Goal: Complete application form: Complete application form

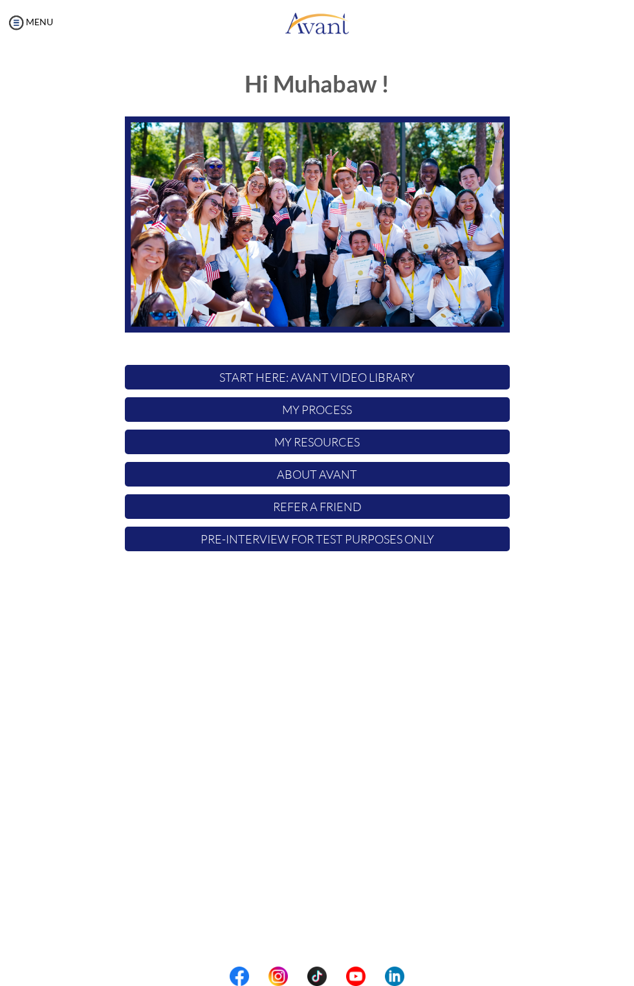
click at [431, 543] on p "Pre-Interview for test purposes only" at bounding box center [317, 539] width 385 height 25
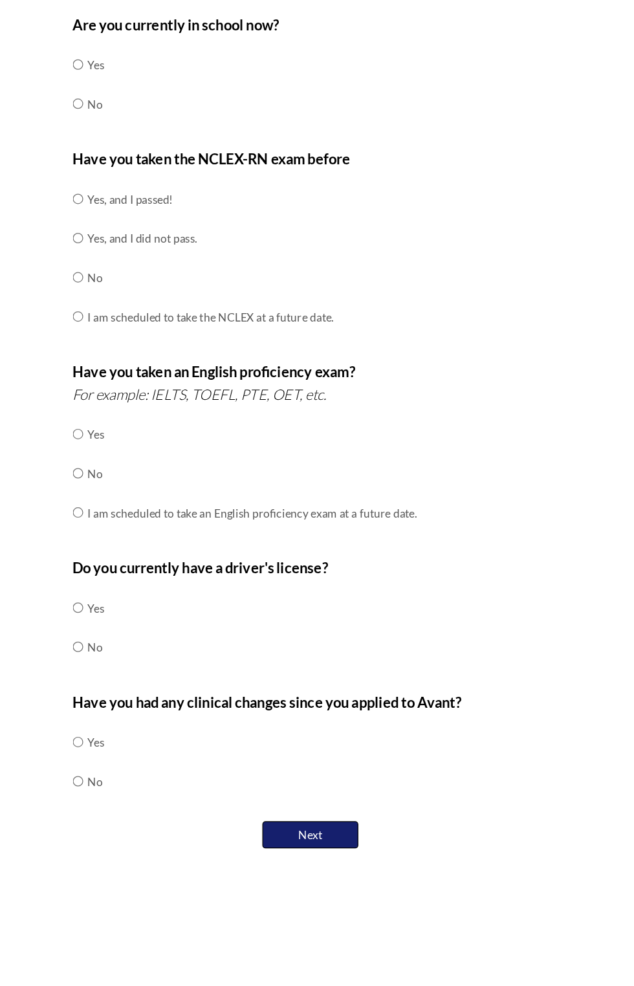
click at [337, 781] on button "Next" at bounding box center [317, 783] width 78 height 22
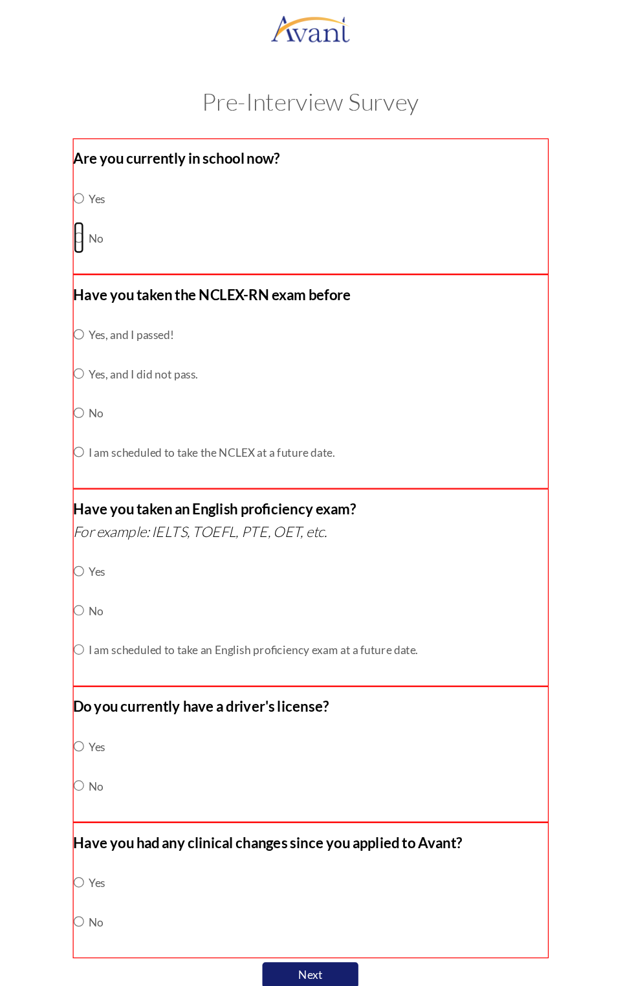
click at [130, 193] on input "radio" at bounding box center [130, 192] width 8 height 26
radio input "true"
click at [134, 329] on input "radio" at bounding box center [130, 334] width 8 height 26
radio input "true"
click at [134, 490] on input "radio" at bounding box center [130, 494] width 8 height 26
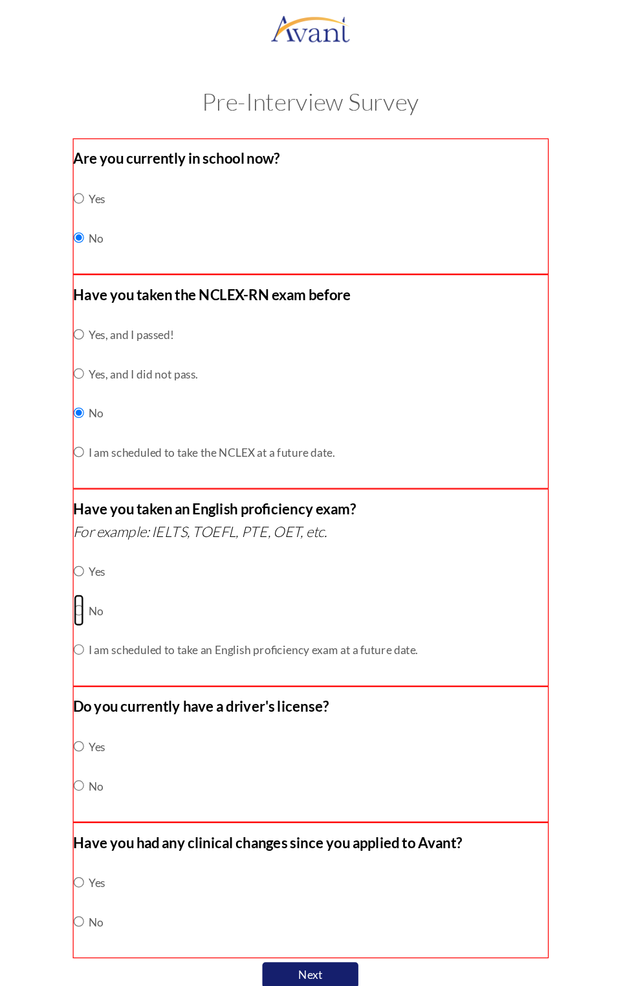
radio input "true"
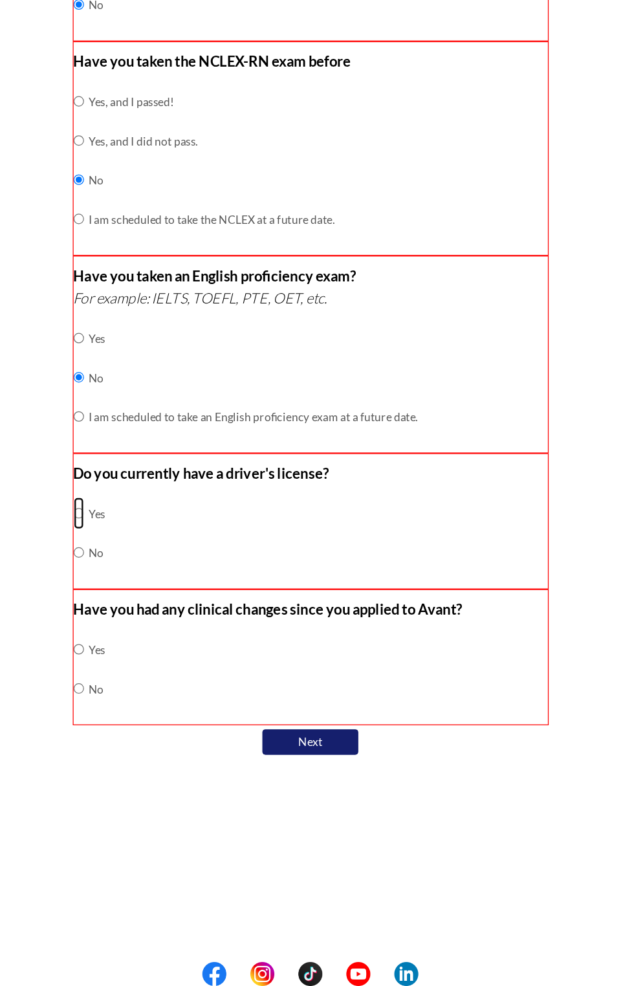
click at [131, 596] on input "radio" at bounding box center [130, 604] width 8 height 26
radio input "true"
click at [132, 747] on input "radio" at bounding box center [130, 745] width 8 height 26
radio input "true"
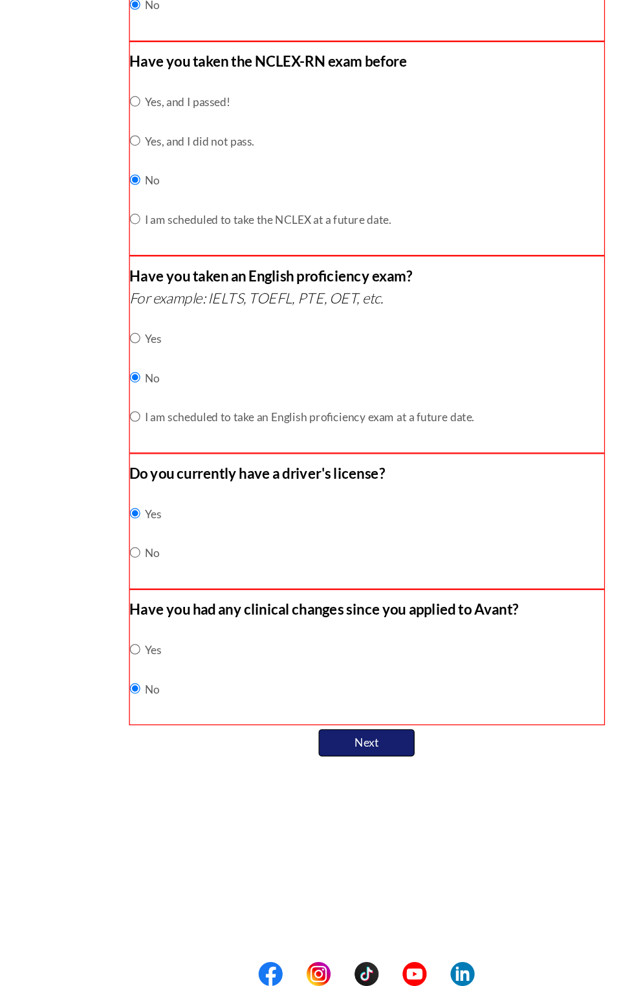
click at [338, 790] on button "Next" at bounding box center [317, 789] width 78 height 22
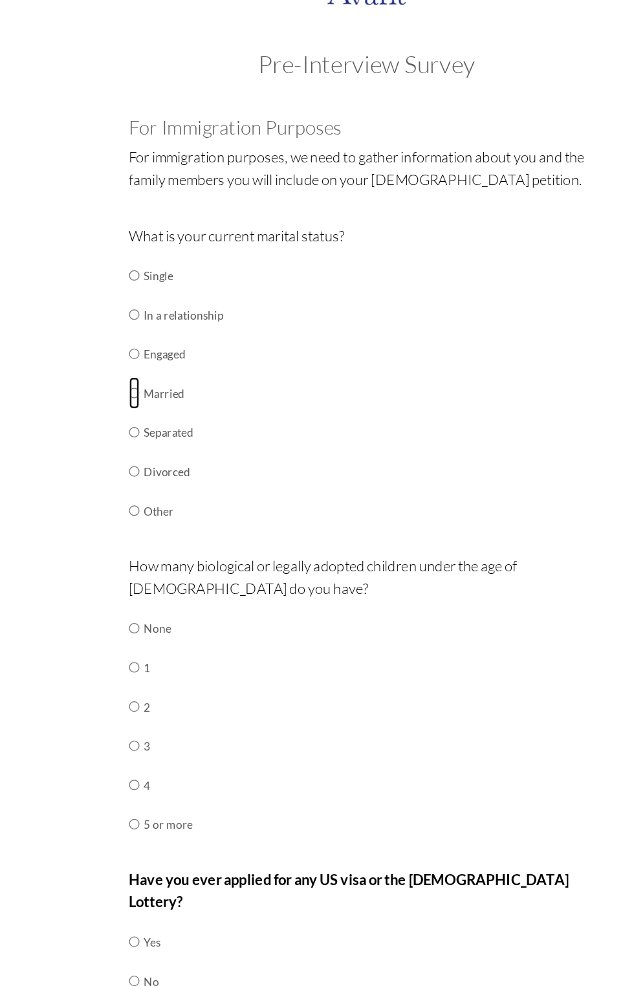
click at [126, 355] on input "radio" at bounding box center [129, 348] width 8 height 26
radio input "true"
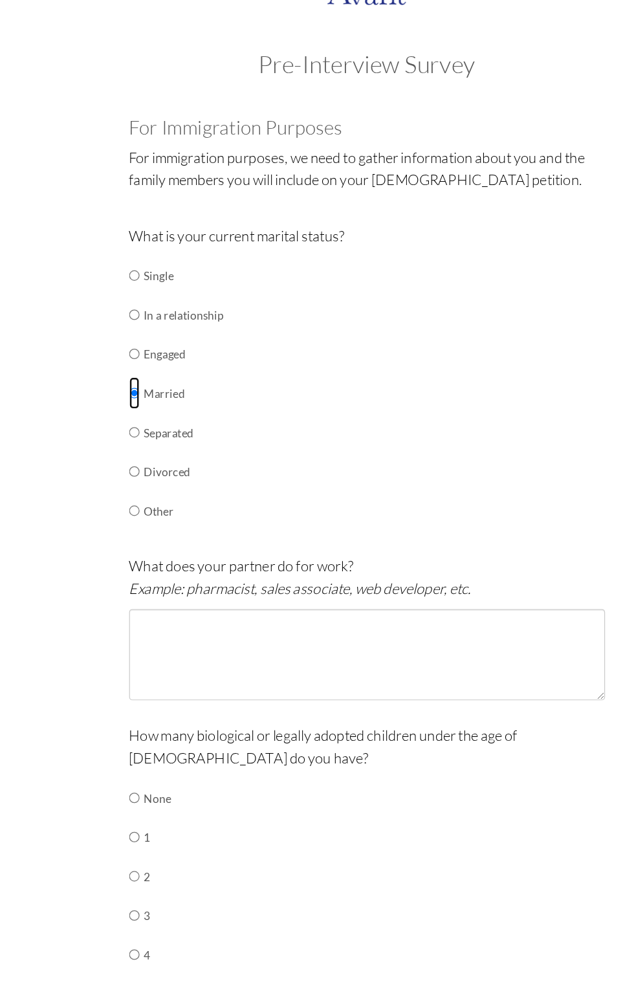
scroll to position [41, 0]
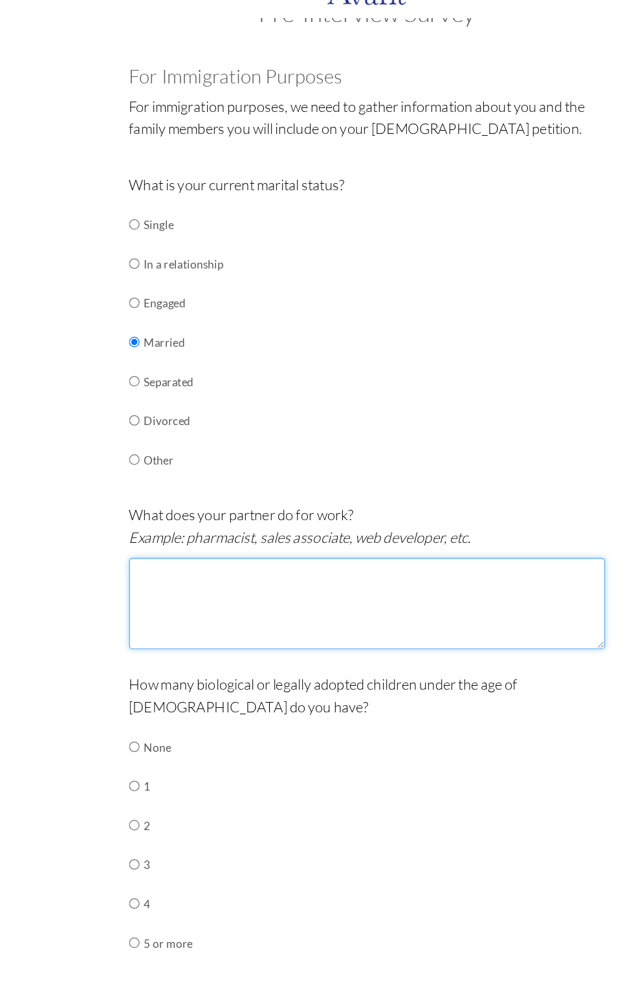
click at [265, 519] on textarea at bounding box center [317, 518] width 385 height 74
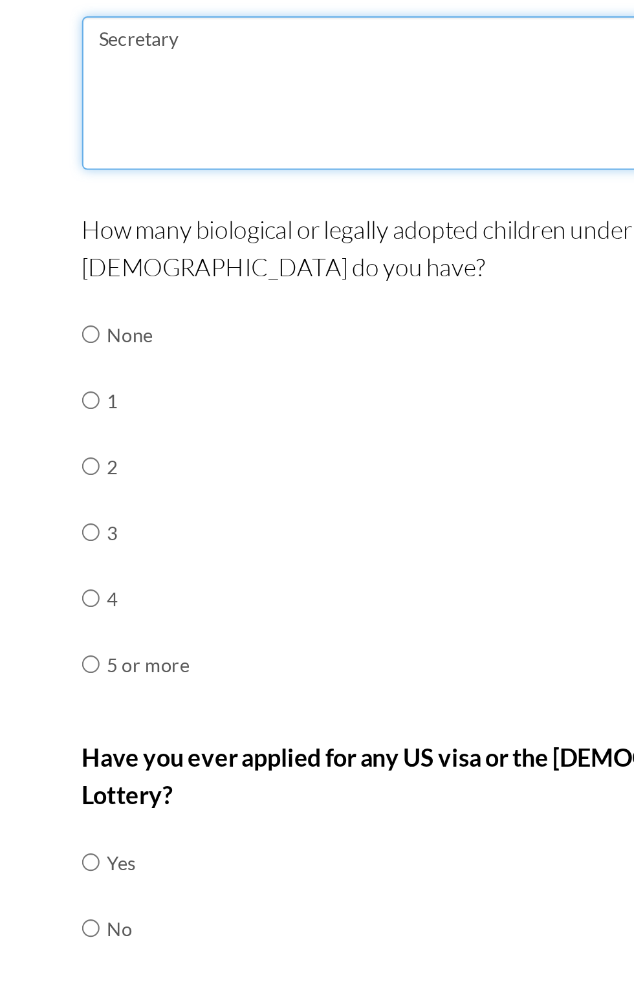
type textarea "Secretary"
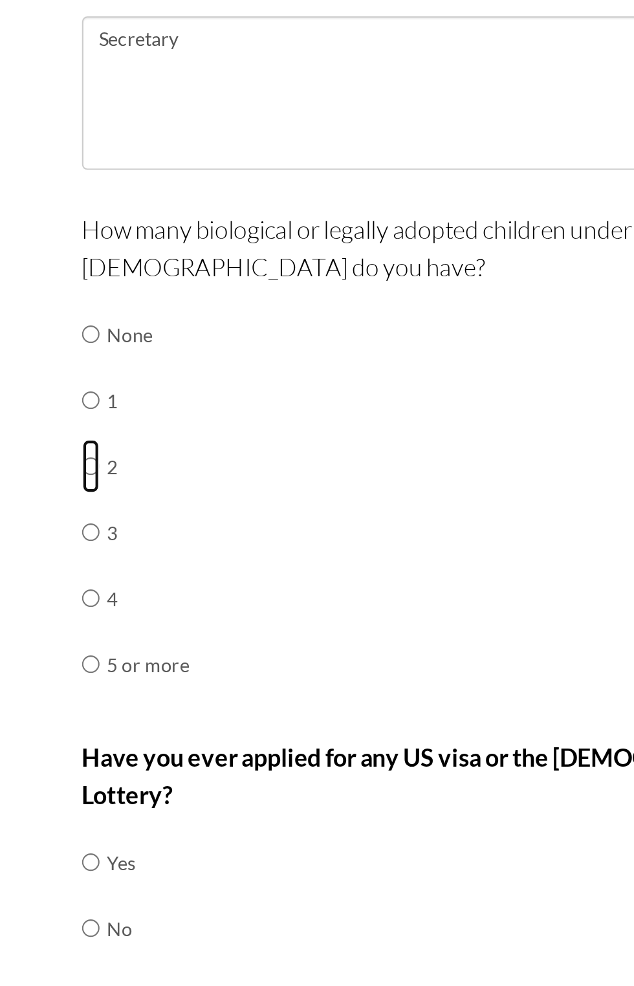
click at [133, 690] on input "radio" at bounding box center [129, 698] width 8 height 26
radio input "true"
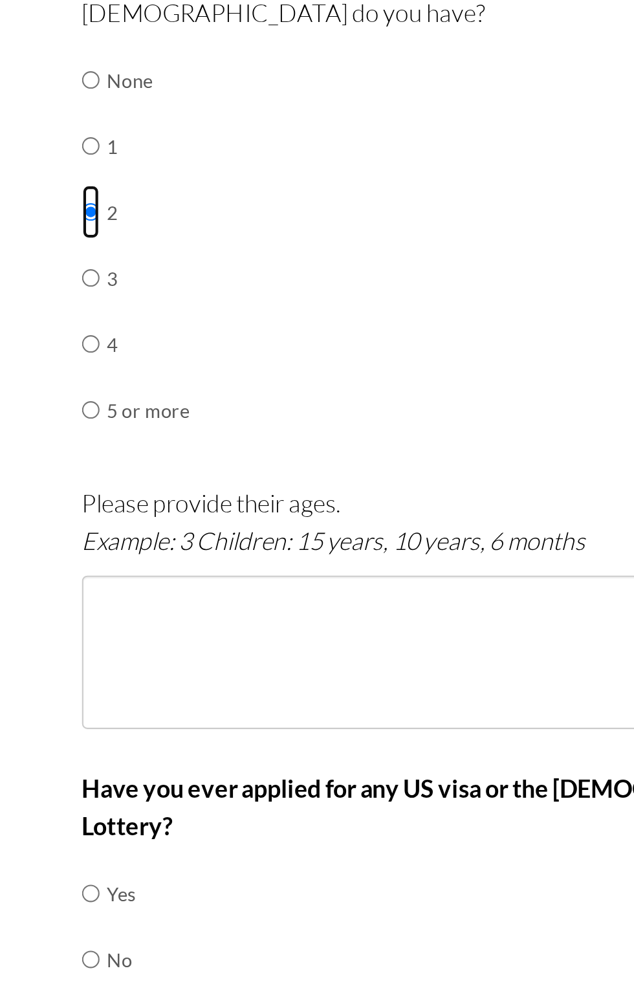
scroll to position [164, 0]
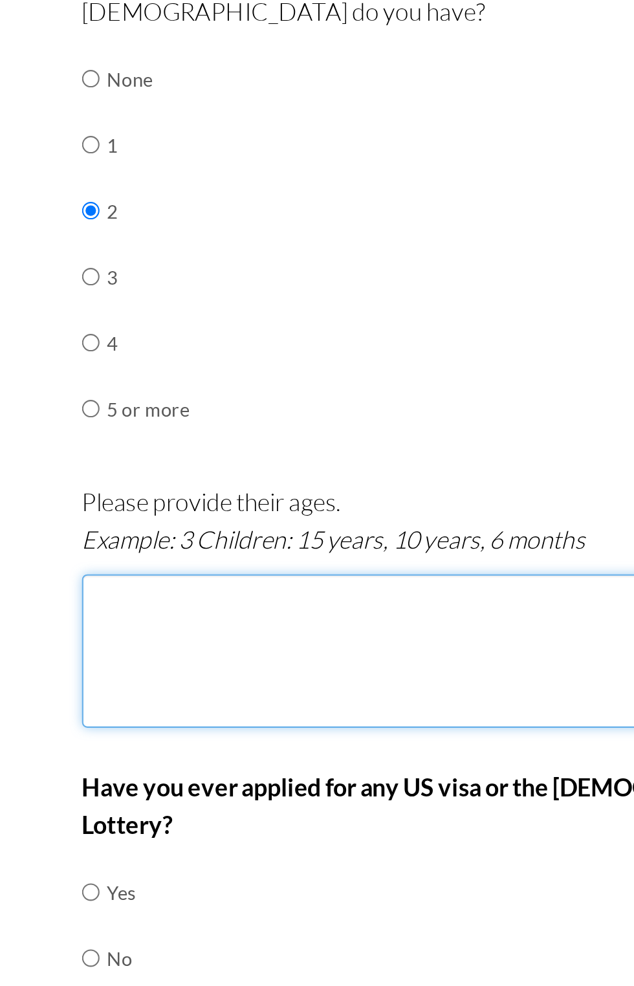
click at [225, 757] on textarea at bounding box center [317, 786] width 385 height 74
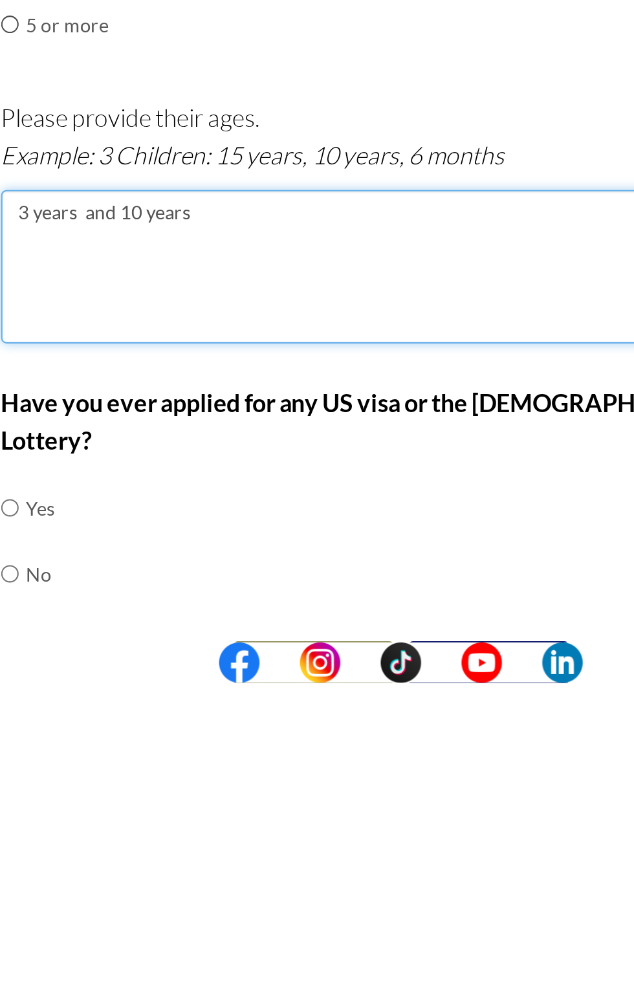
scroll to position [179, 0]
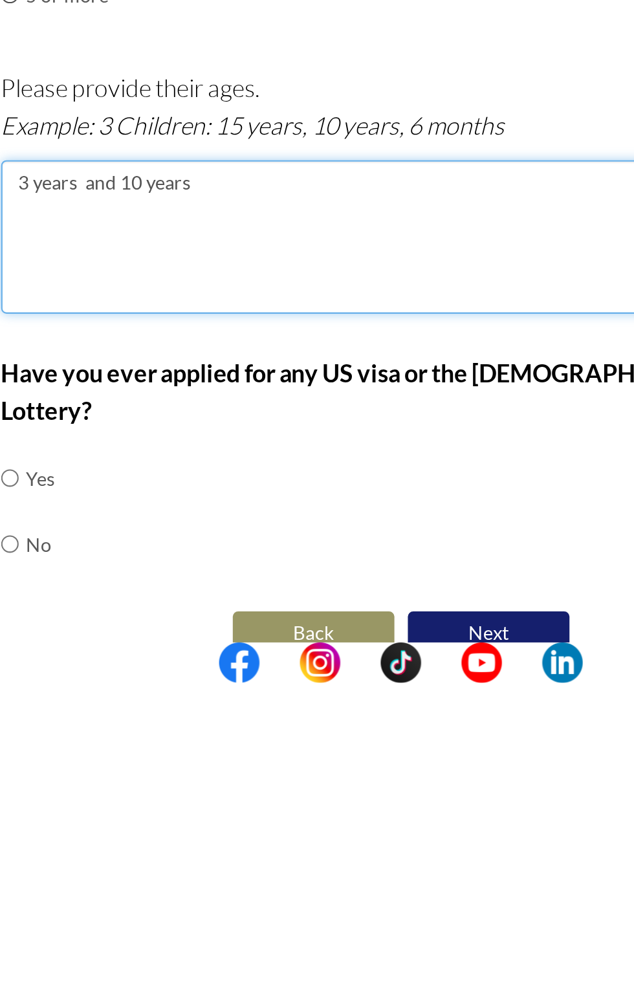
type textarea "3 years and 10 years"
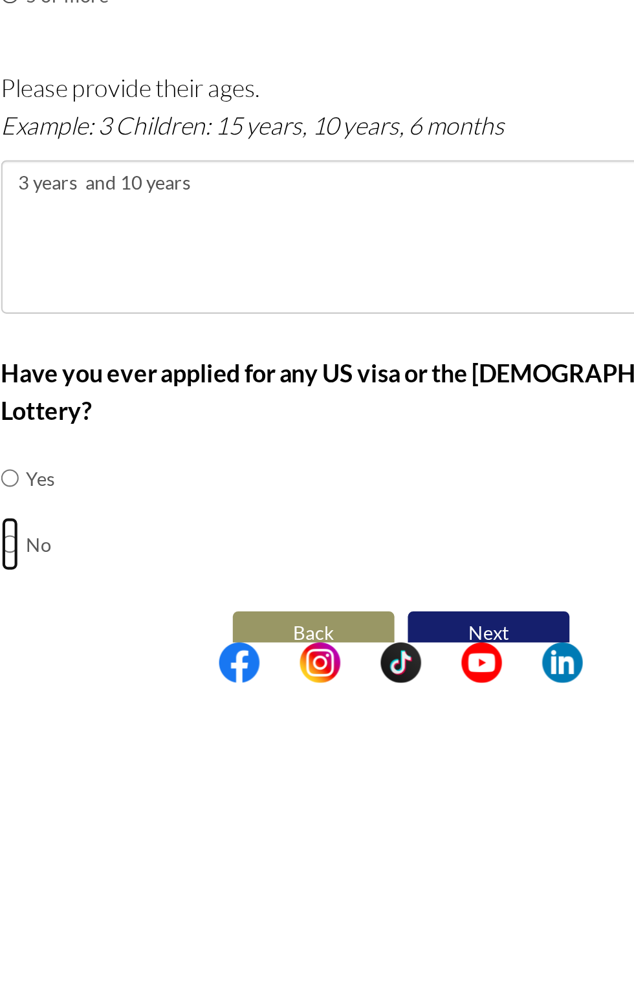
click at [132, 906] on input "radio" at bounding box center [129, 919] width 8 height 26
radio input "true"
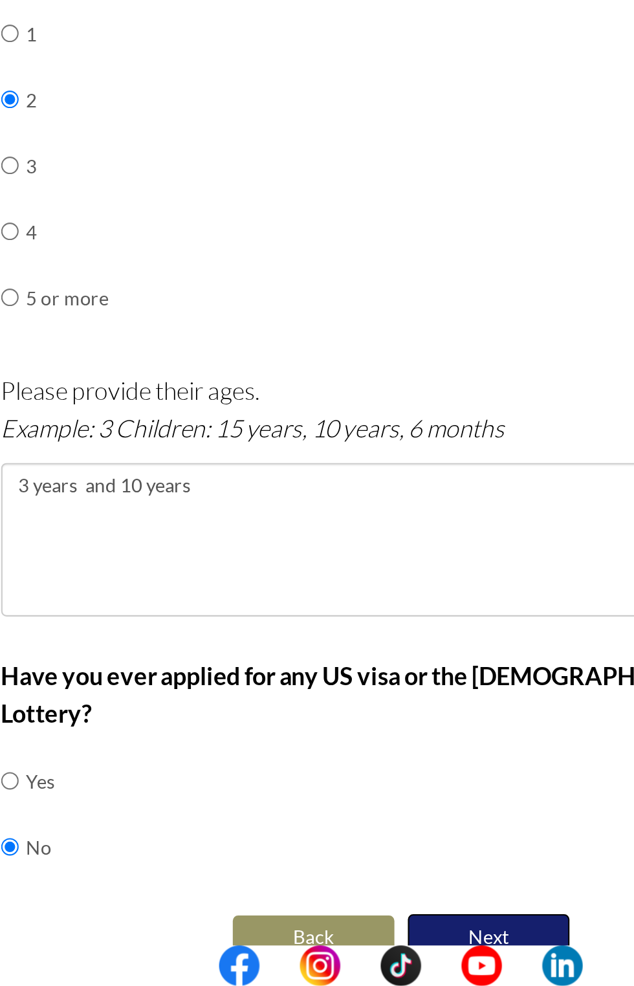
click at [364, 952] on button "Next" at bounding box center [359, 963] width 78 height 22
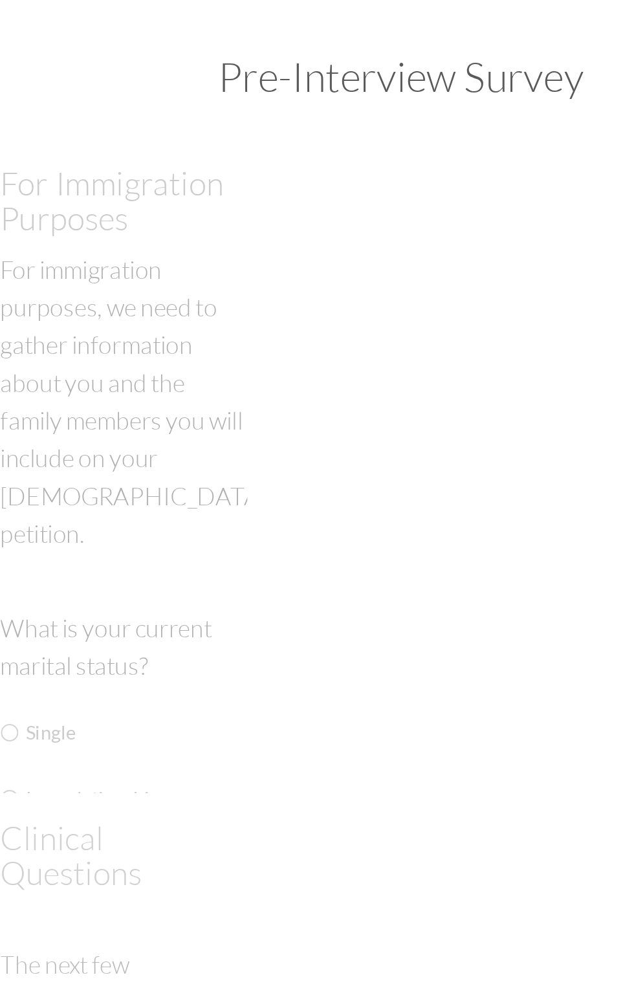
scroll to position [0, 0]
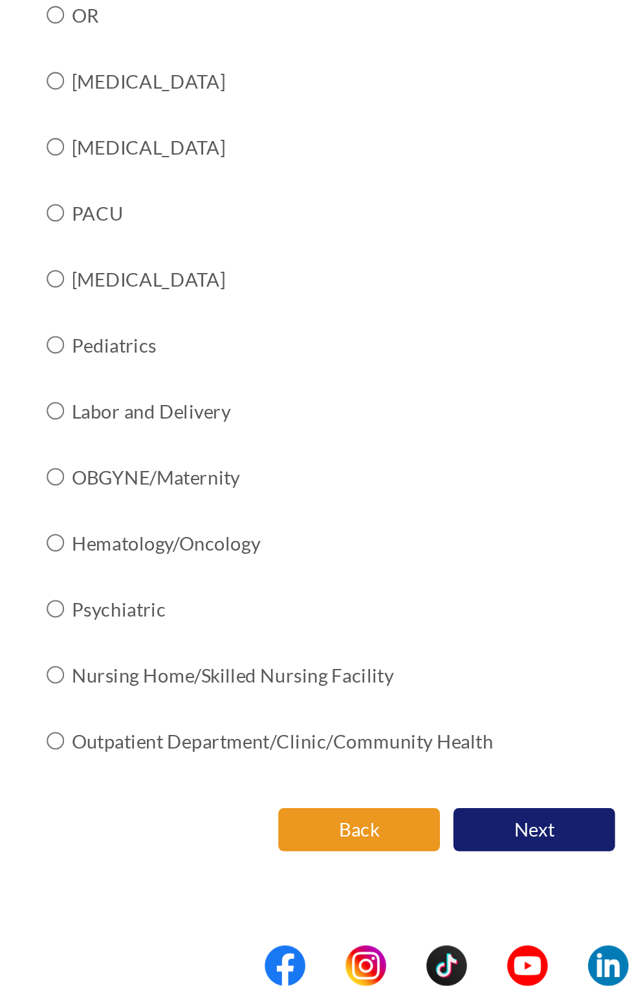
click at [263, 909] on button "Back" at bounding box center [275, 911] width 78 height 21
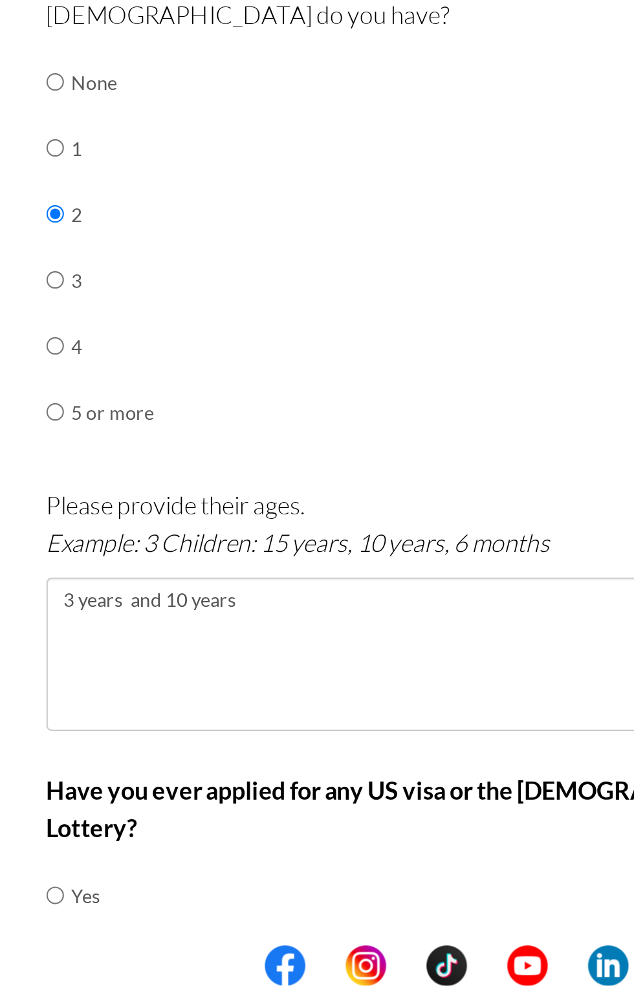
scroll to position [179, 0]
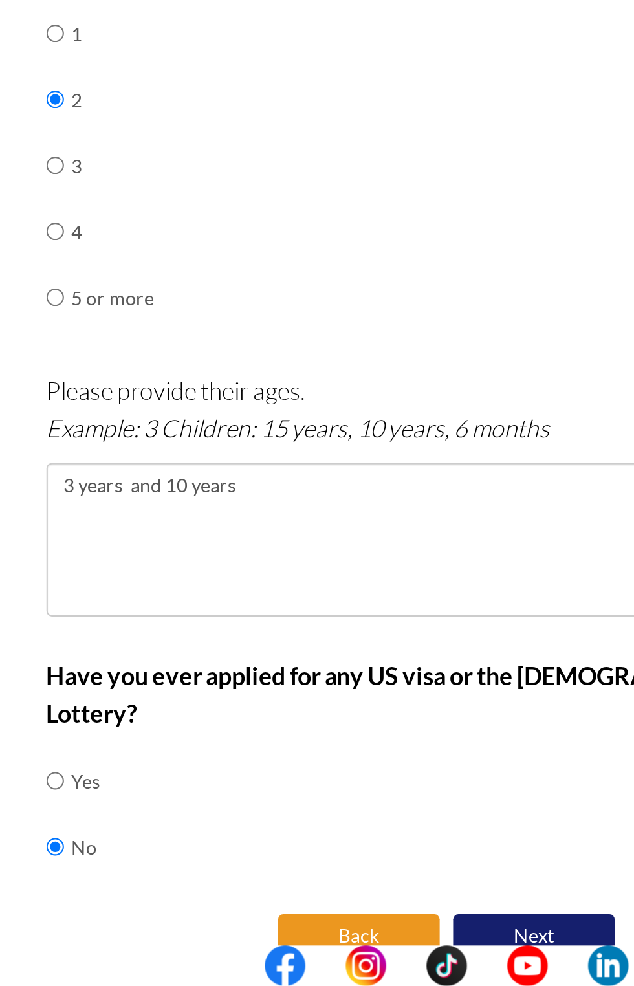
click at [265, 952] on button "Back" at bounding box center [275, 962] width 78 height 21
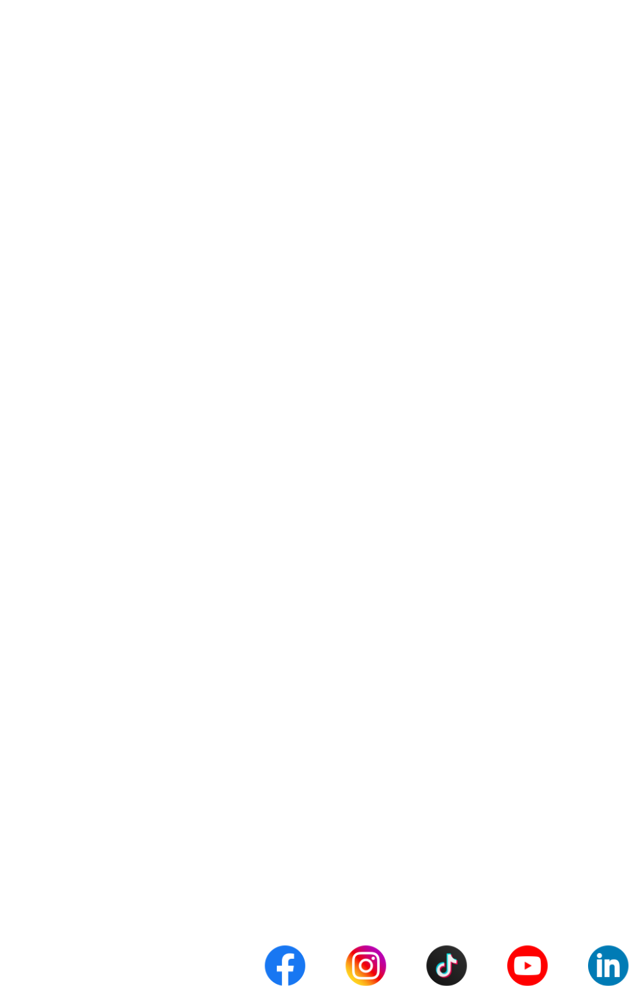
scroll to position [0, 0]
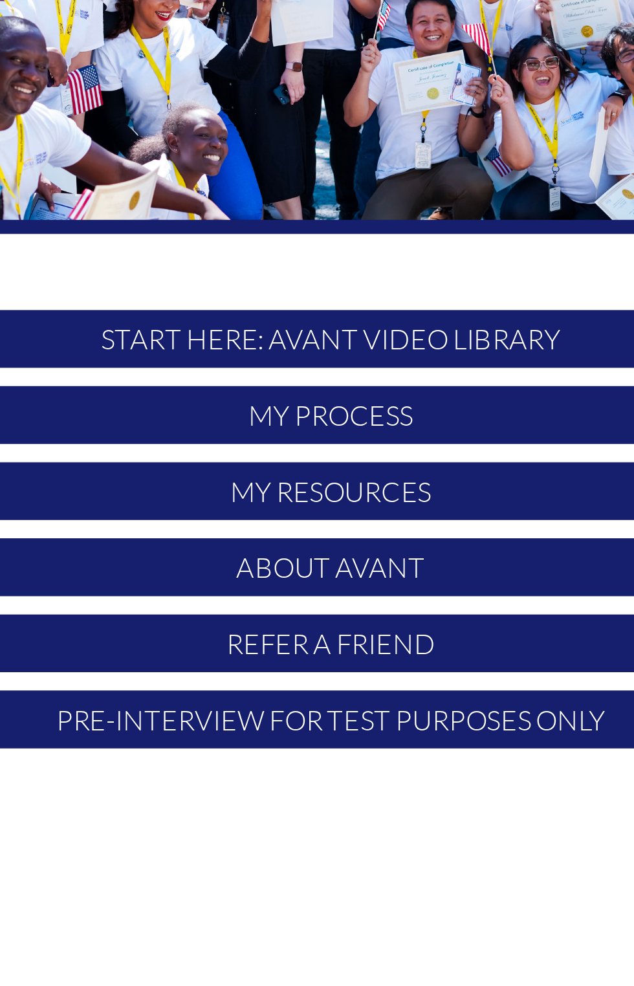
click at [392, 383] on p "START HERE: Avant Video Library" at bounding box center [317, 377] width 385 height 25
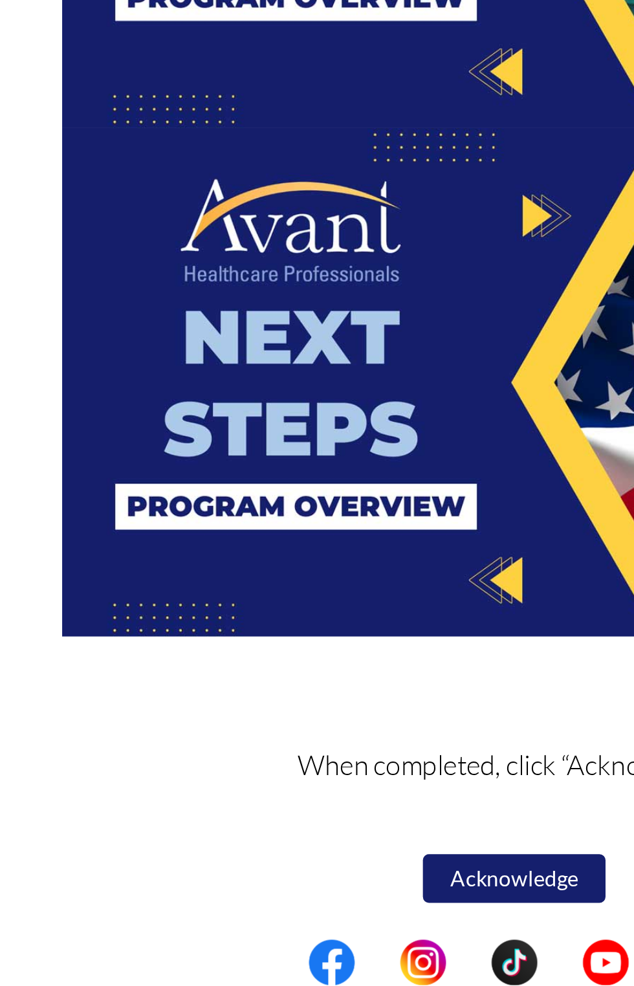
click at [278, 740] on img at bounding box center [317, 730] width 385 height 217
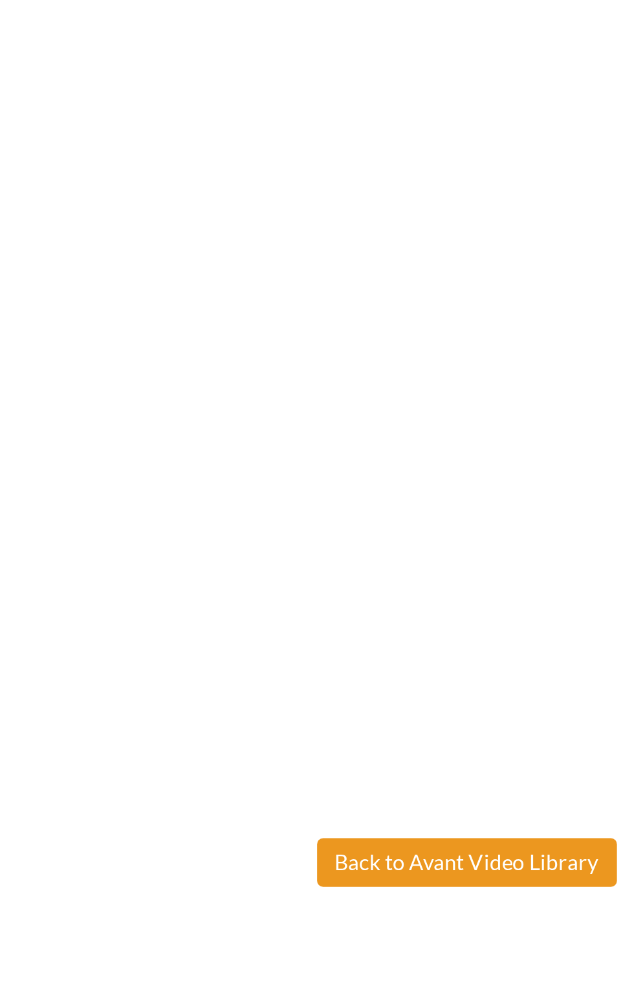
click at [308, 516] on body "Maintenance break. Please come back in 2 hours. MENU My Status What is the next…" at bounding box center [317, 493] width 634 height 986
click at [308, 516] on button "Back to Avant Video Library" at bounding box center [317, 517] width 127 height 21
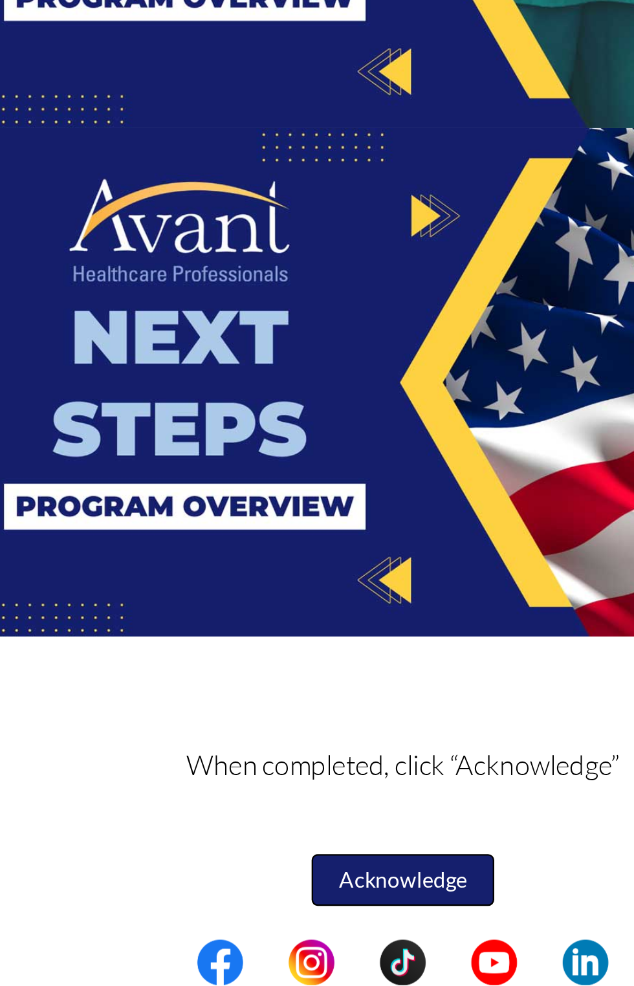
click at [326, 941] on button "Acknowledge" at bounding box center [317, 941] width 78 height 22
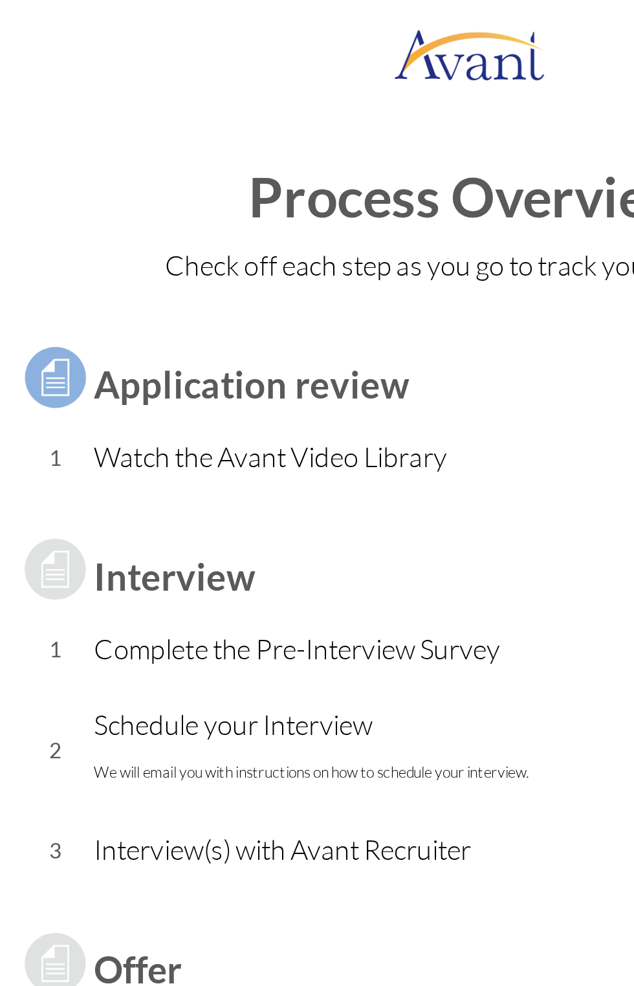
click at [301, 277] on p "Complete the Pre-Interview Survey" at bounding box center [251, 276] width 188 height 18
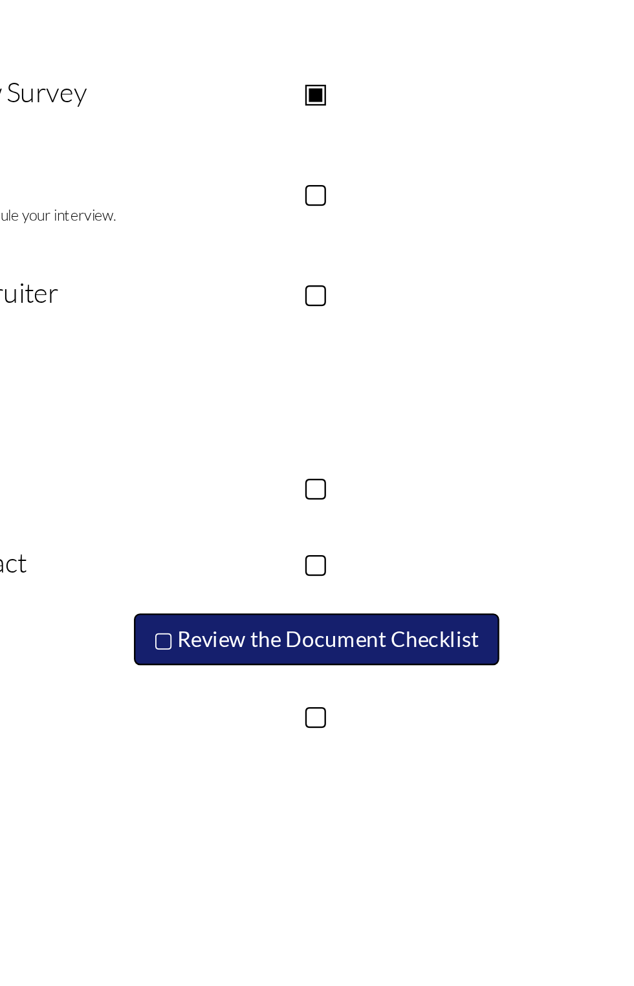
click at [472, 509] on button "▢ Review the Document Checklist" at bounding box center [427, 509] width 155 height 22
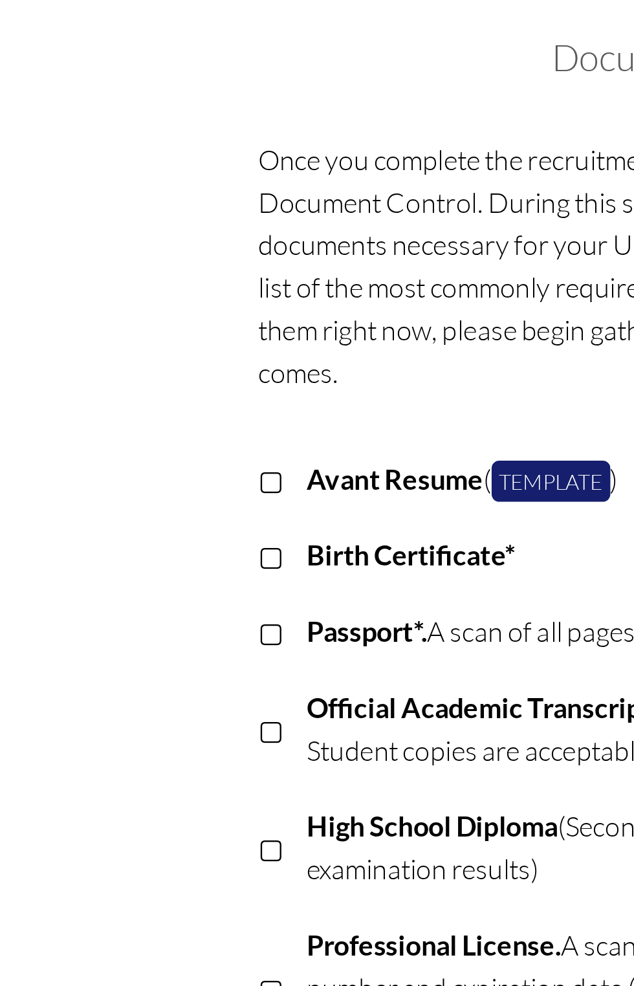
click at [270, 292] on p "Birth Certificate*" at bounding box center [328, 291] width 364 height 18
click at [259, 259] on link "Template" at bounding box center [249, 259] width 50 height 17
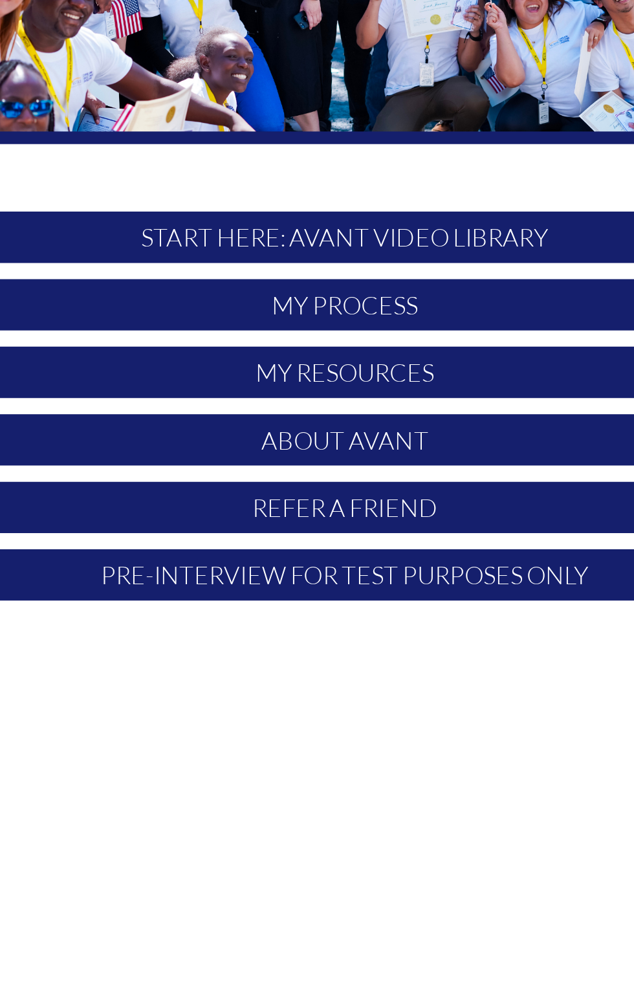
click at [384, 477] on p "About Avant" at bounding box center [317, 474] width 385 height 25
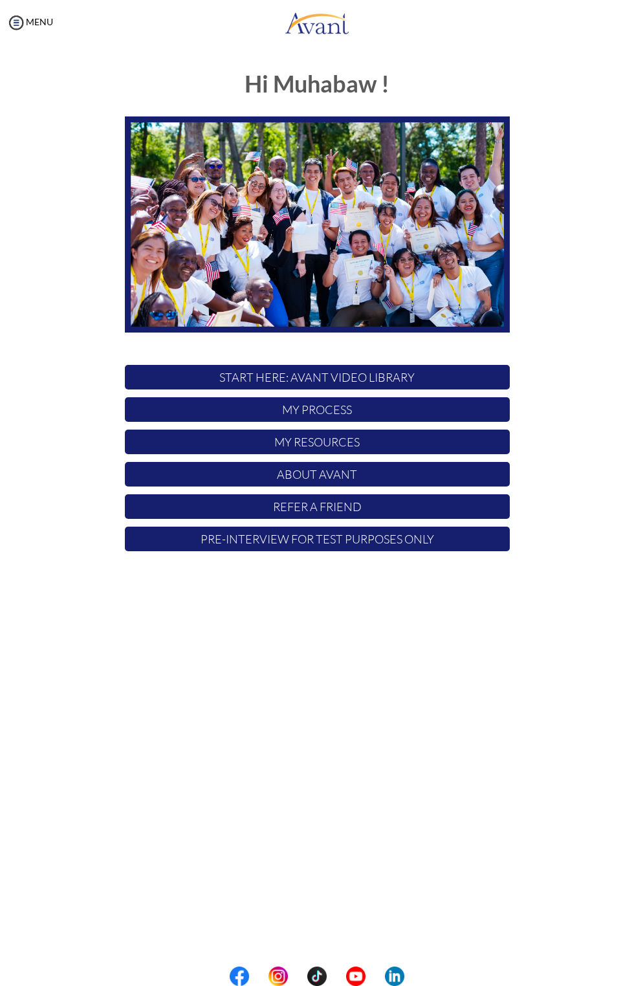
click at [404, 381] on p "START HERE: Avant Video Library" at bounding box center [317, 377] width 385 height 25
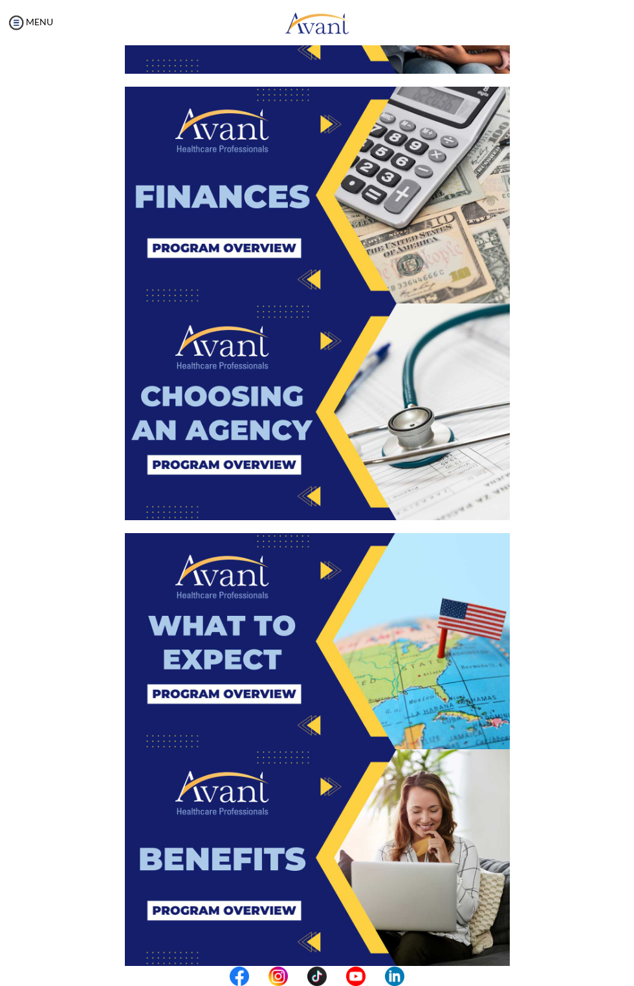
scroll to position [1526, 0]
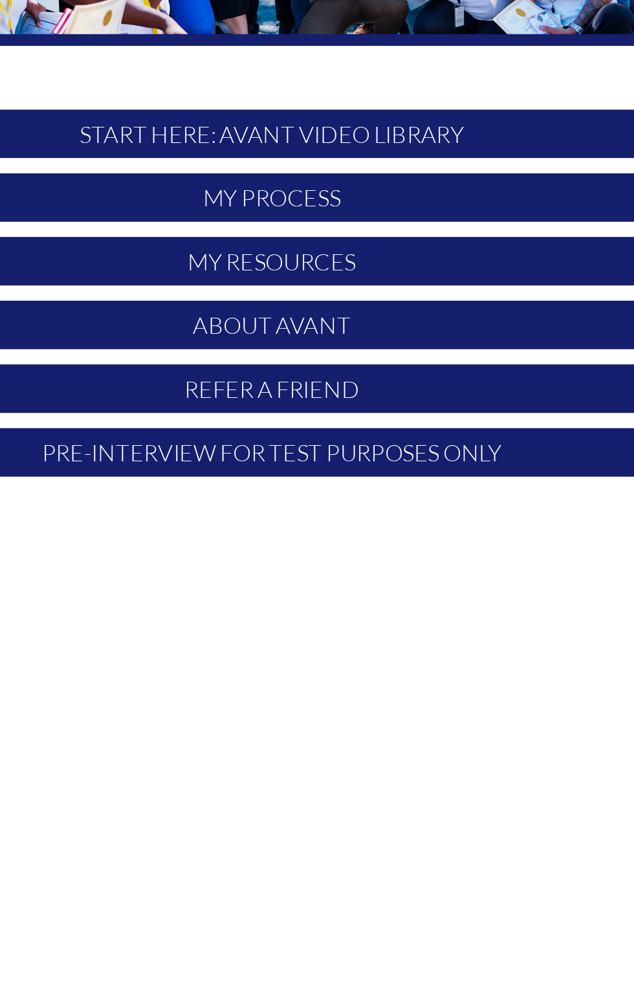
click at [401, 543] on p "Pre-Interview for test purposes only" at bounding box center [317, 539] width 385 height 25
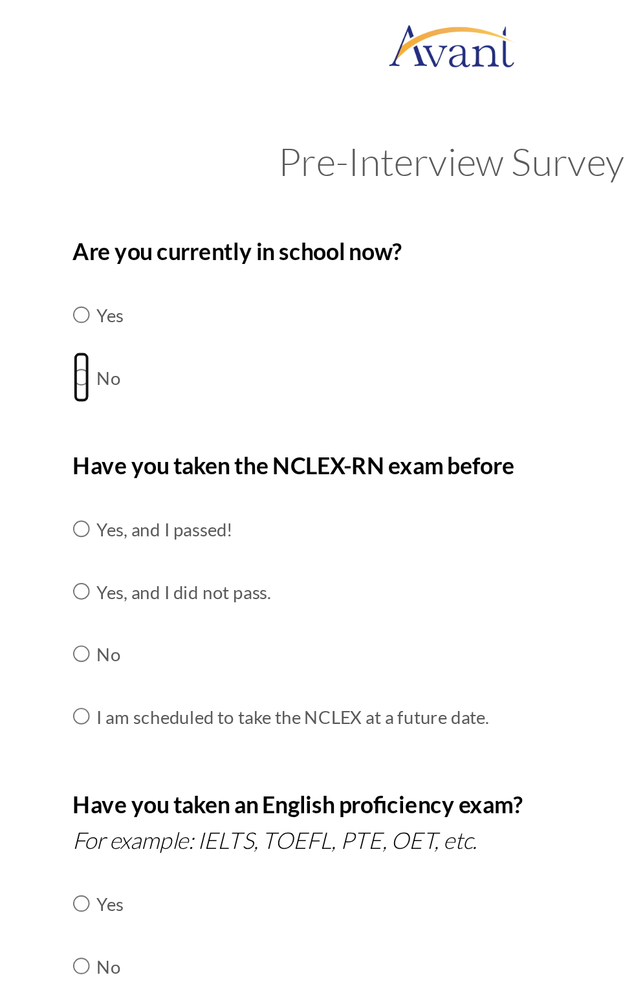
click at [127, 187] on input "radio" at bounding box center [129, 192] width 8 height 26
radio input "true"
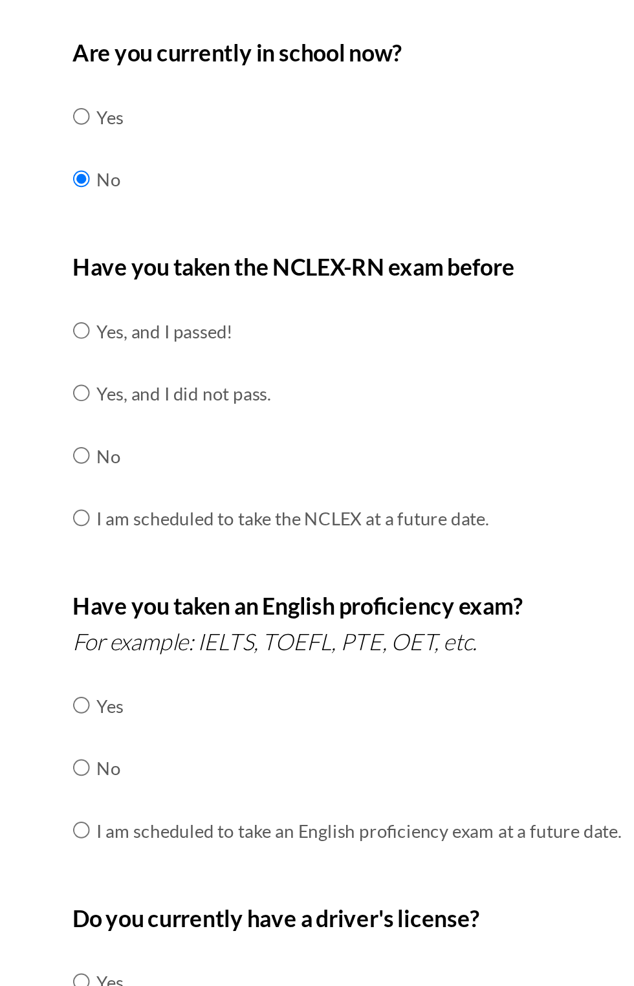
click at [113, 336] on div "Are you currently in school now? Yes No Have you taken the NCLEX-RN exam before…" at bounding box center [316, 454] width 485 height 684
click at [125, 328] on input "radio" at bounding box center [129, 332] width 8 height 26
radio input "true"
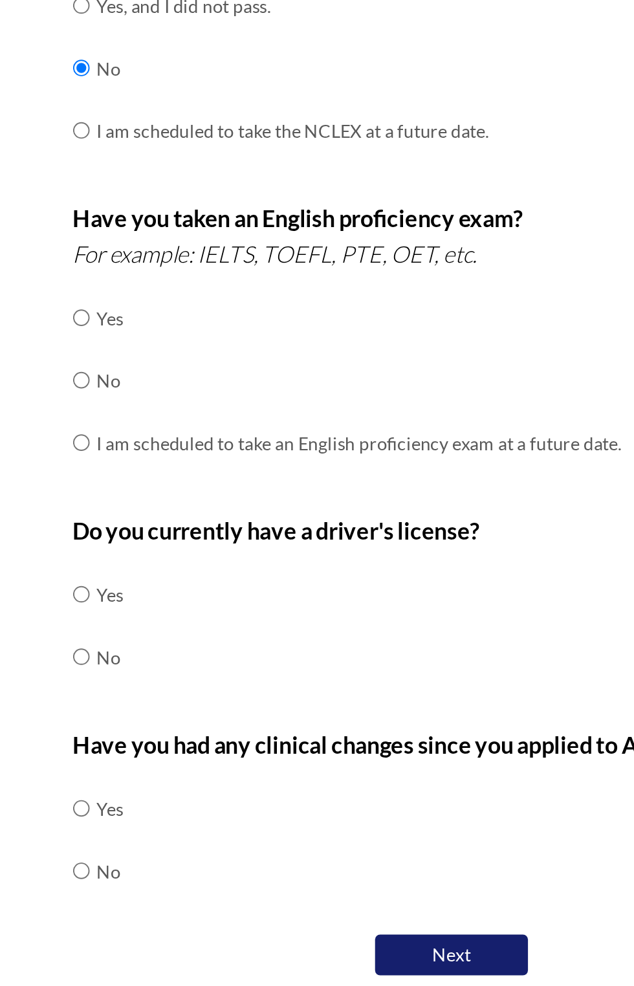
click at [114, 488] on div "Are you currently in school now? Yes No Have you taken the NCLEX-RN exam before…" at bounding box center [316, 454] width 485 height 684
click at [125, 494] on input "radio" at bounding box center [129, 490] width 8 height 26
radio input "true"
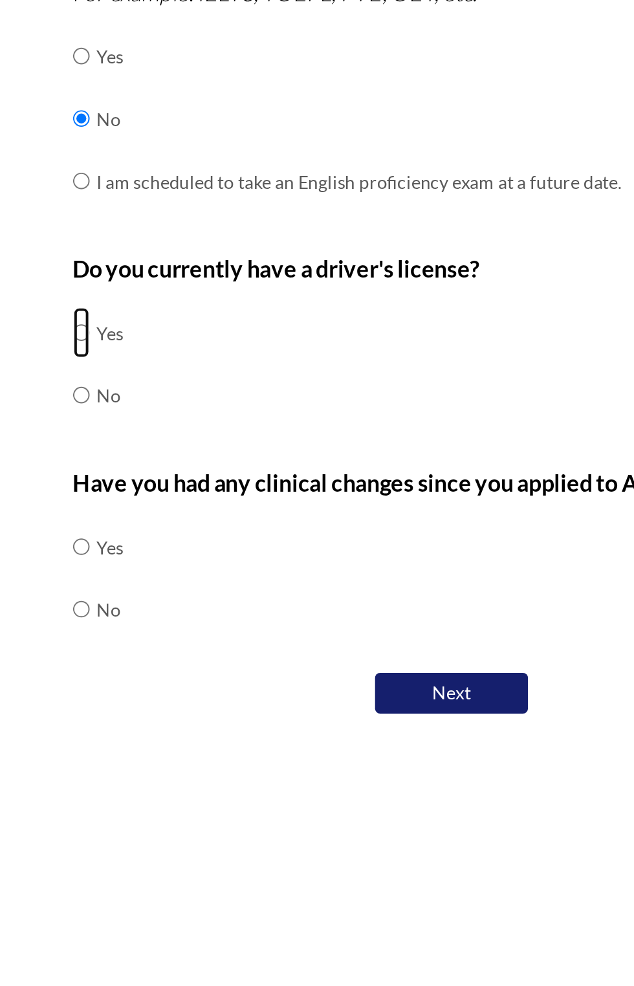
click at [126, 602] on input "radio" at bounding box center [129, 599] width 8 height 26
radio input "true"
click at [128, 747] on input "radio" at bounding box center [129, 740] width 8 height 26
radio input "true"
click at [340, 788] on button "Next" at bounding box center [317, 783] width 78 height 22
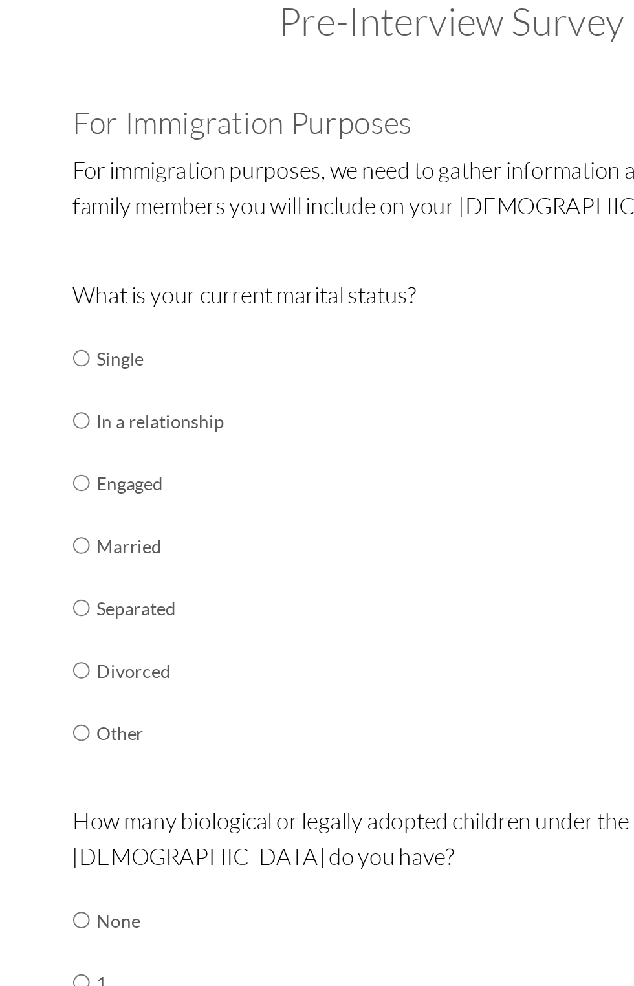
click at [114, 349] on div "Are you currently in school now? Yes No Have you taken the NCLEX-RN exam before…" at bounding box center [316, 496] width 485 height 768
click at [128, 353] on input "radio" at bounding box center [129, 348] width 8 height 26
radio input "true"
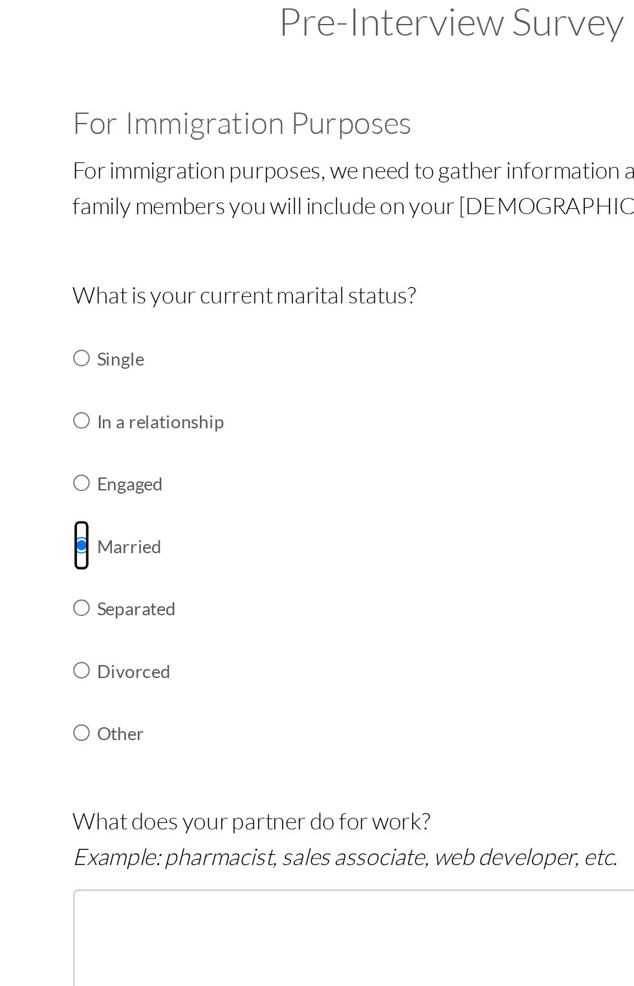
scroll to position [41, 0]
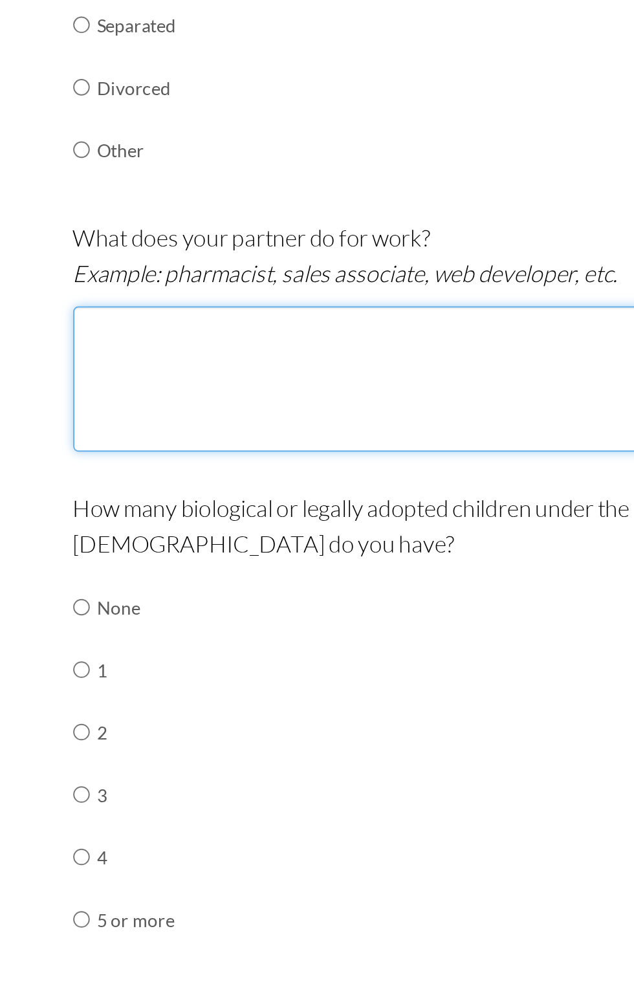
click at [276, 520] on textarea at bounding box center [317, 518] width 385 height 74
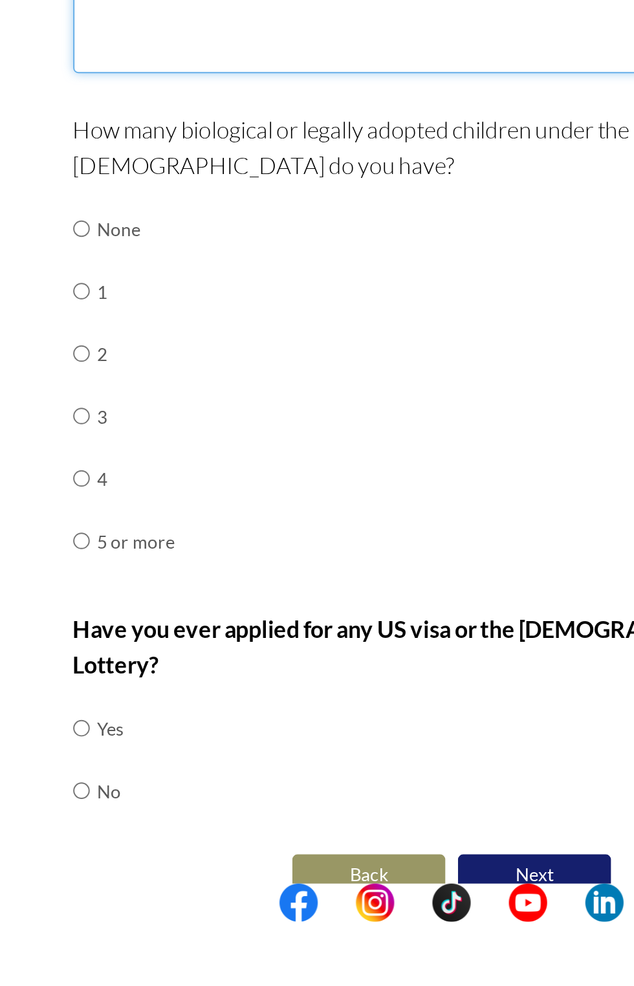
type textarea "Secretary"
click at [125, 695] on input "radio" at bounding box center [129, 698] width 8 height 26
radio input "true"
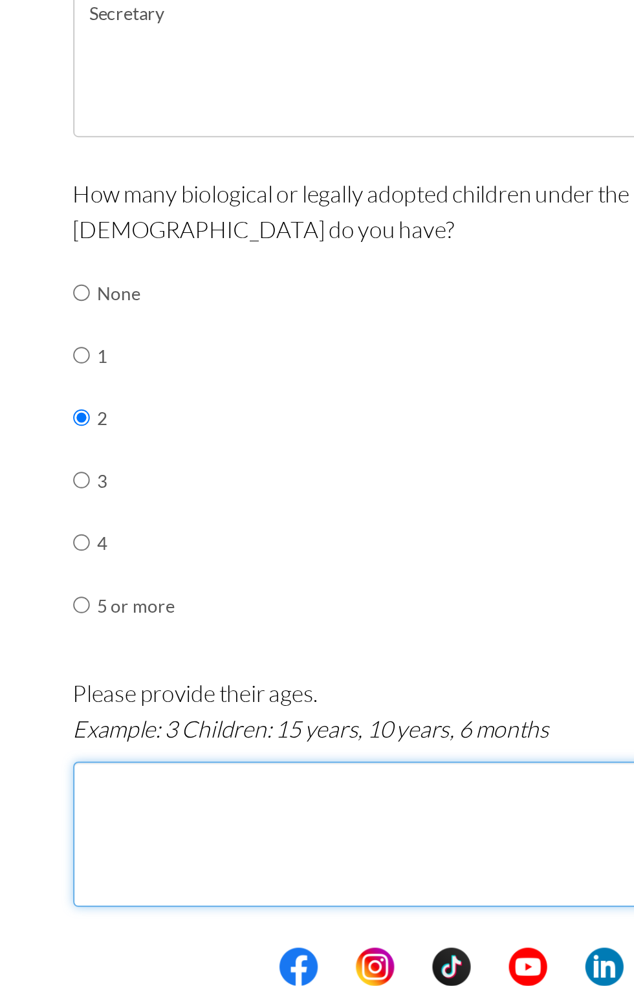
click at [248, 883] on textarea at bounding box center [317, 909] width 385 height 74
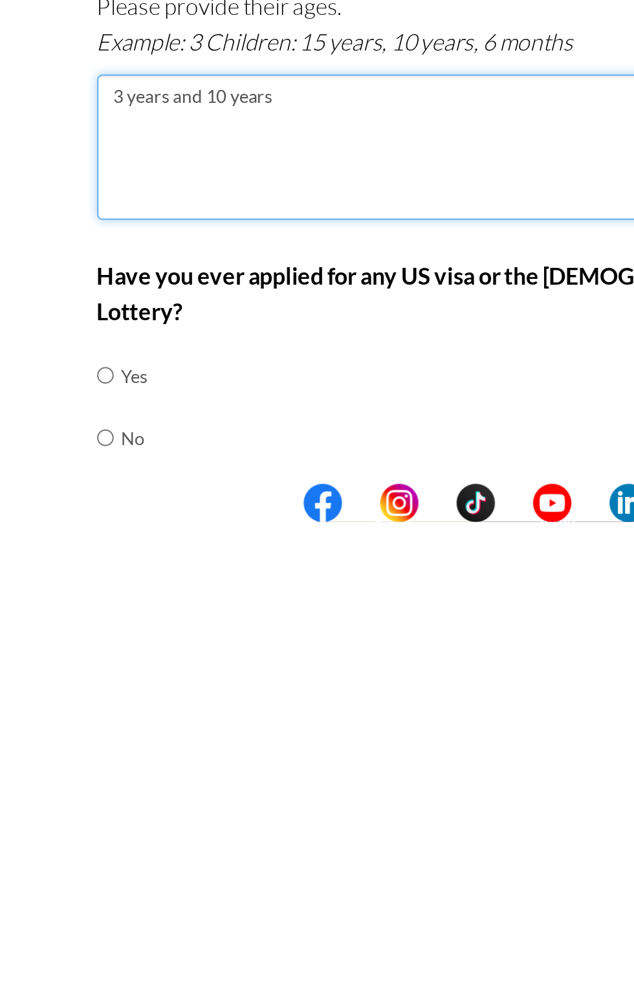
scroll to position [179, 0]
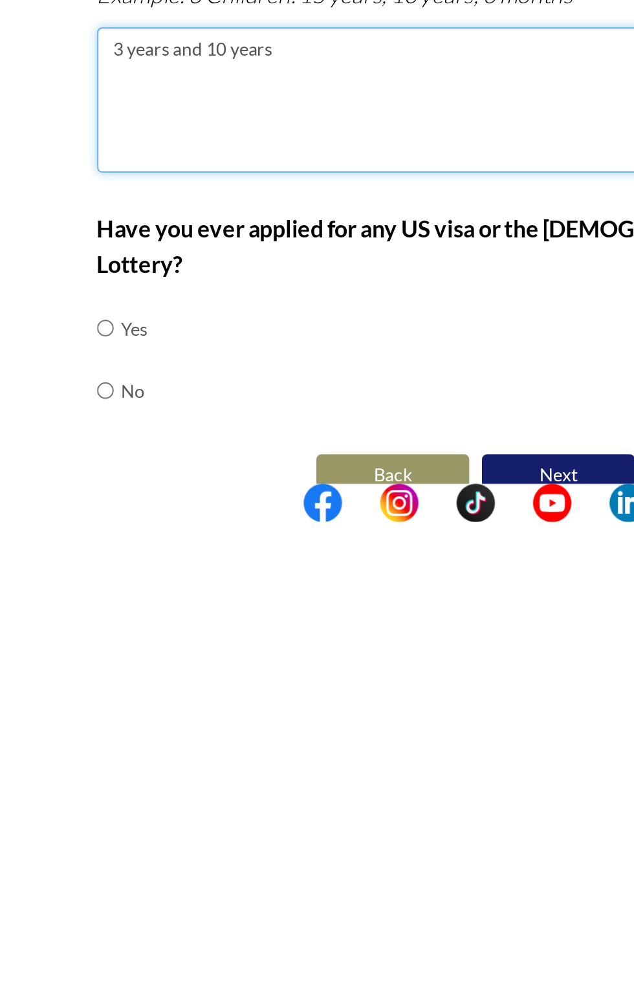
type textarea "3 years and 10 years"
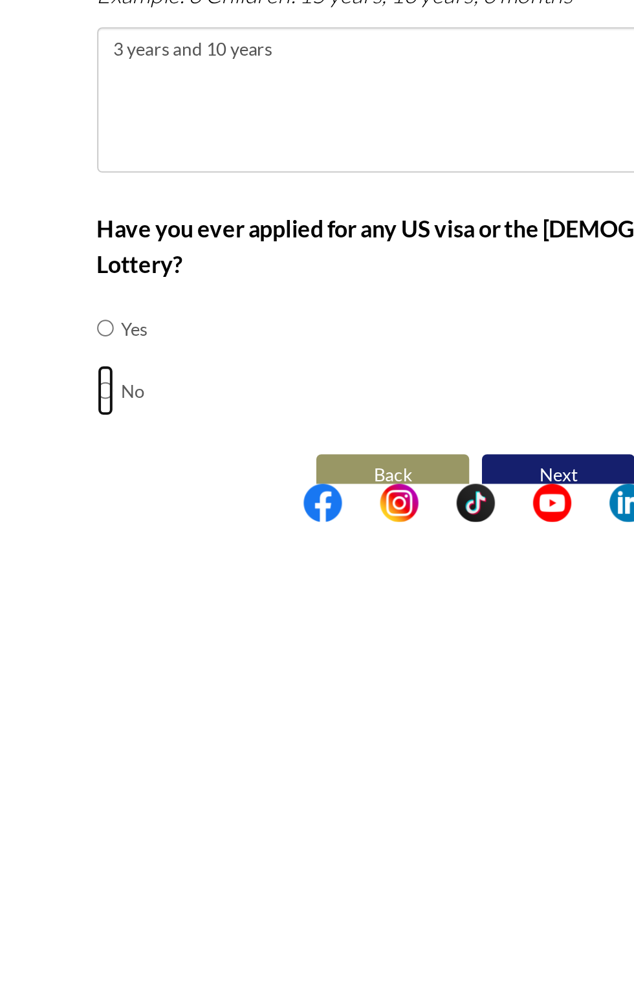
click at [125, 906] on input "radio" at bounding box center [129, 919] width 8 height 26
radio input "true"
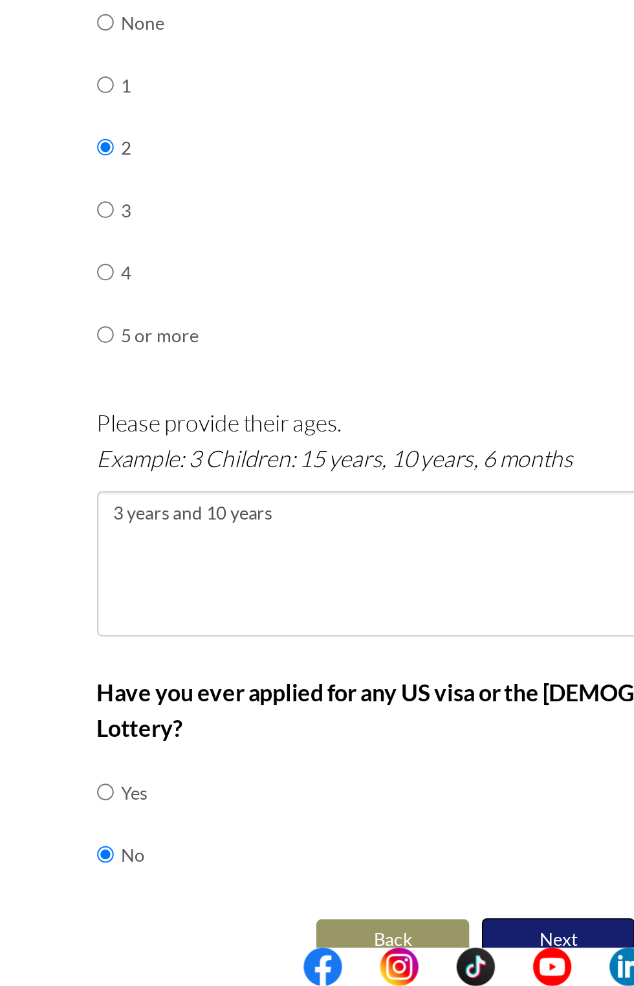
click at [375, 952] on button "Next" at bounding box center [359, 963] width 78 height 22
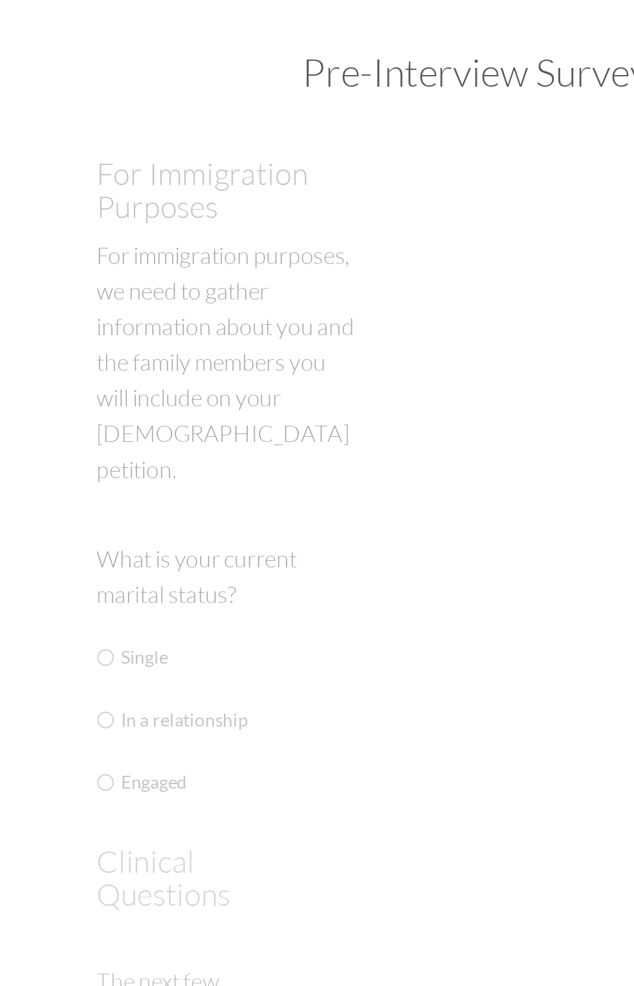
scroll to position [0, 0]
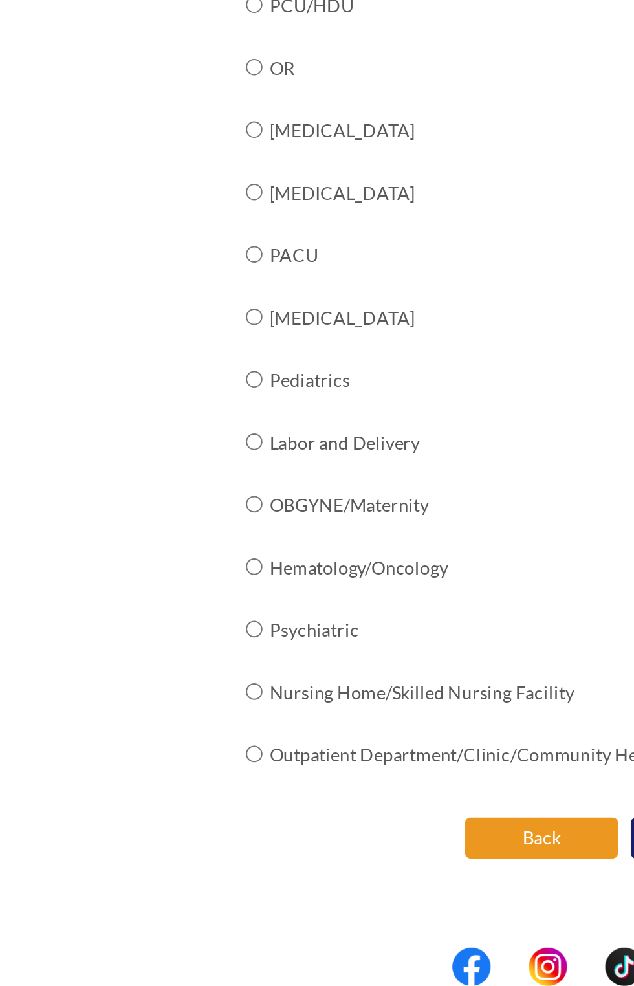
click at [285, 907] on button "Back" at bounding box center [275, 911] width 78 height 21
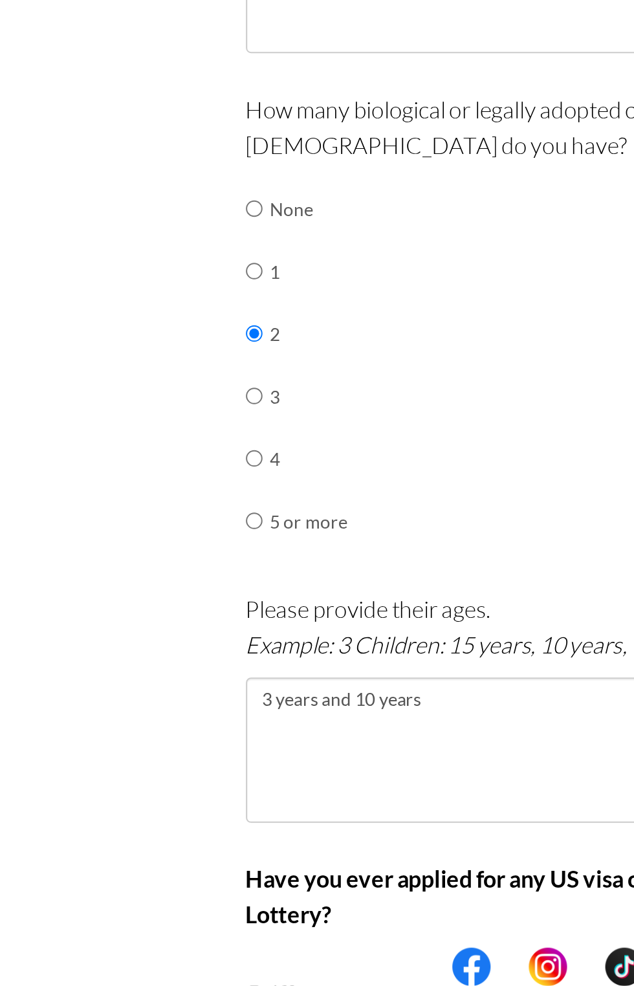
scroll to position [179, 0]
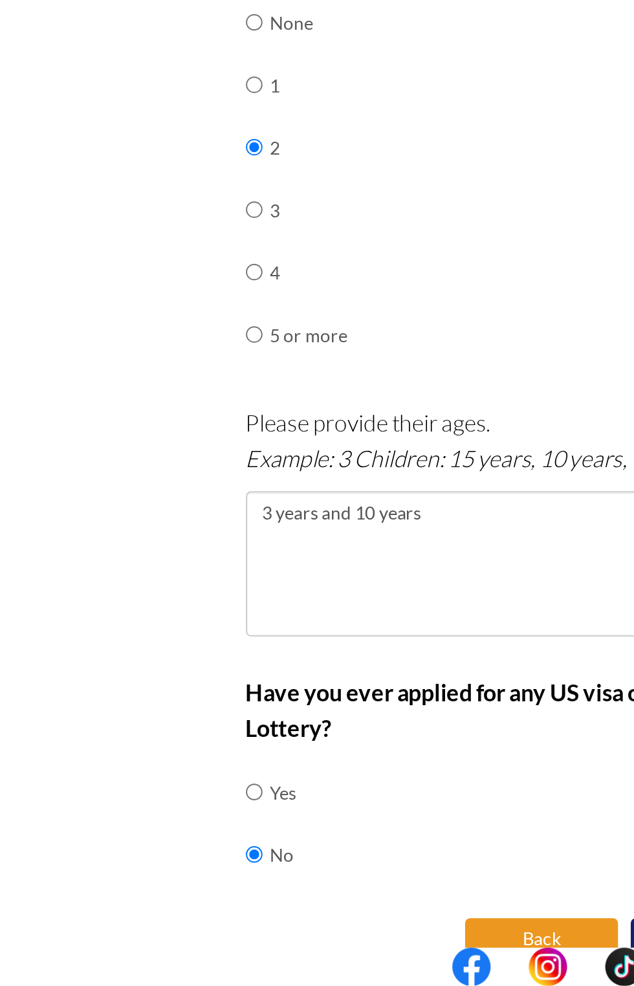
click at [289, 952] on button "Back" at bounding box center [275, 962] width 78 height 21
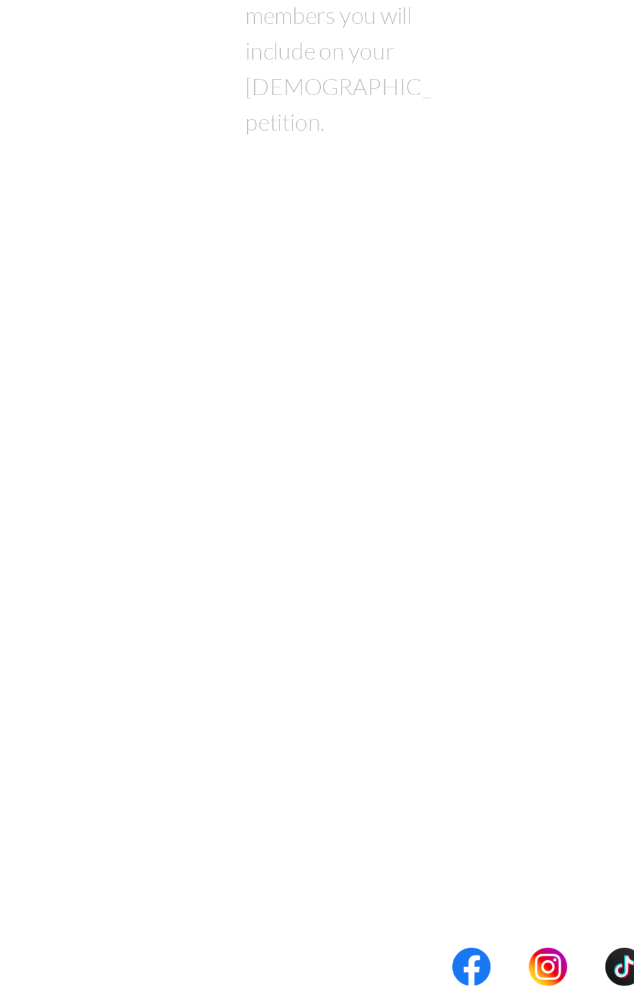
scroll to position [0, 0]
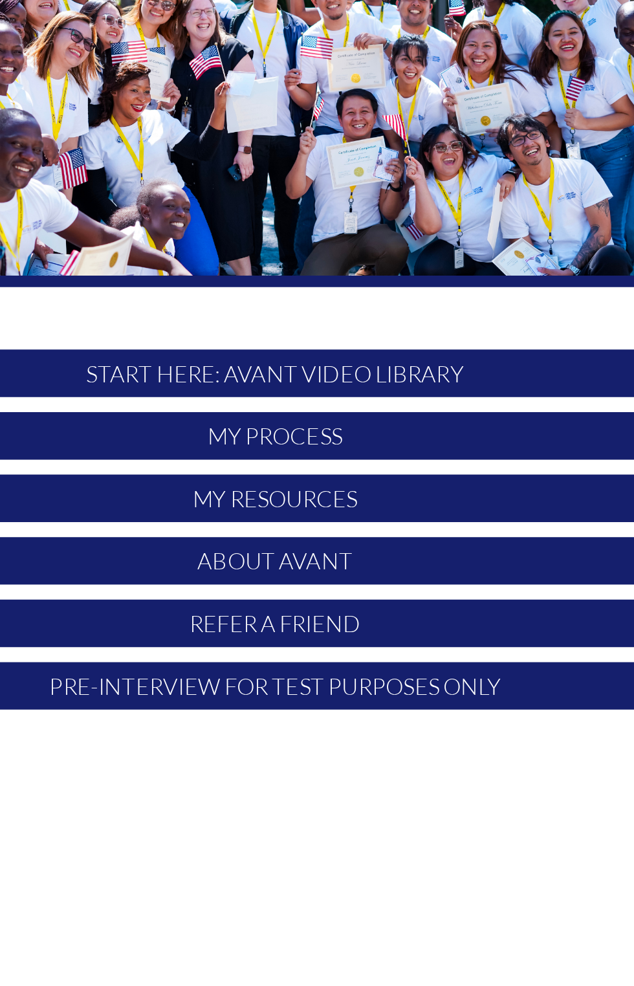
click at [331, 415] on p "My Process" at bounding box center [317, 409] width 385 height 25
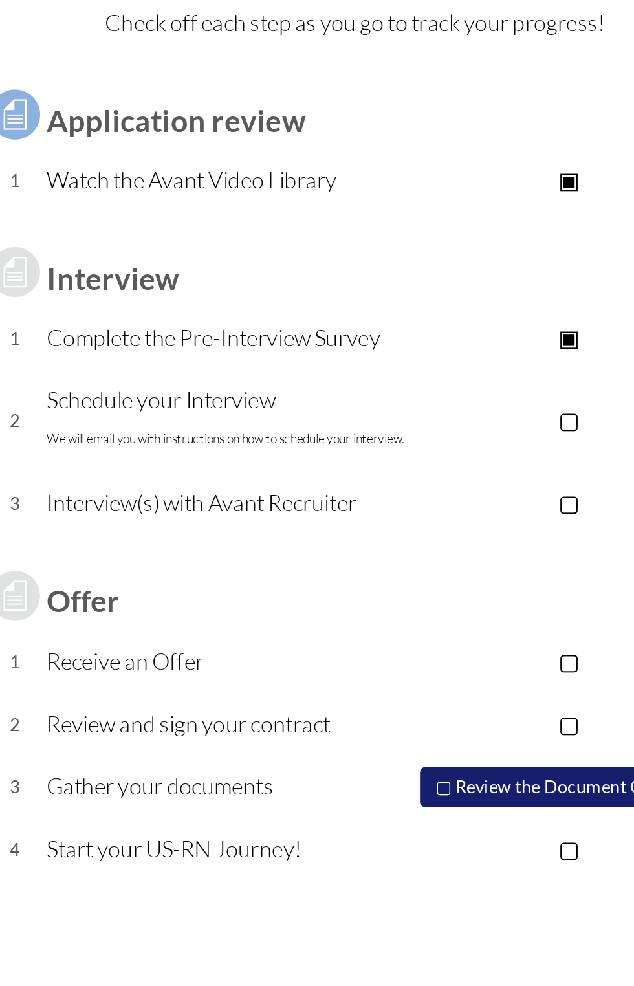
click at [450, 388] on td at bounding box center [428, 384] width 164 height 13
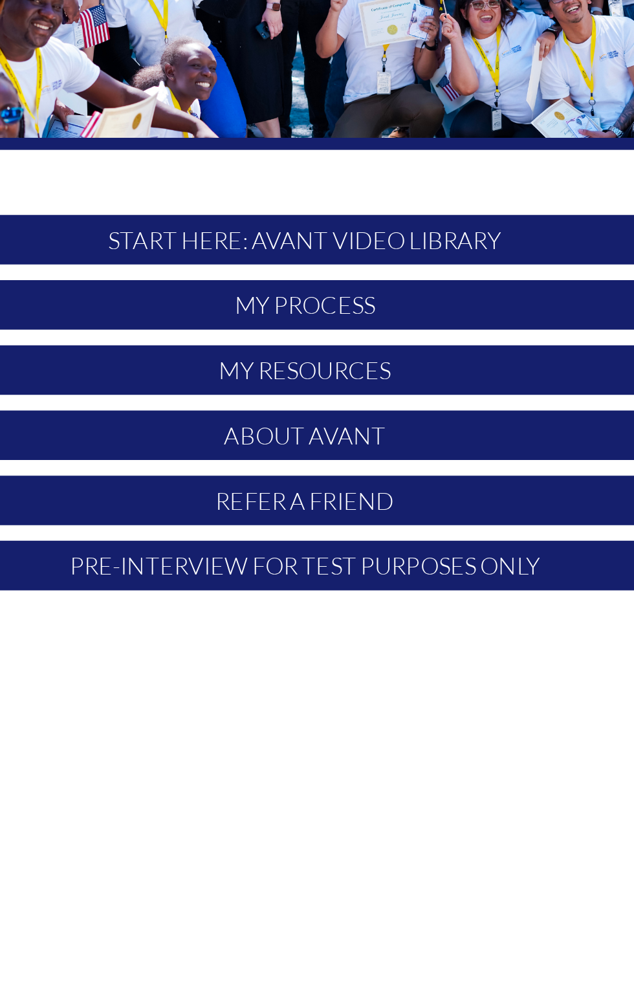
click at [299, 444] on p "My Resources" at bounding box center [317, 442] width 385 height 25
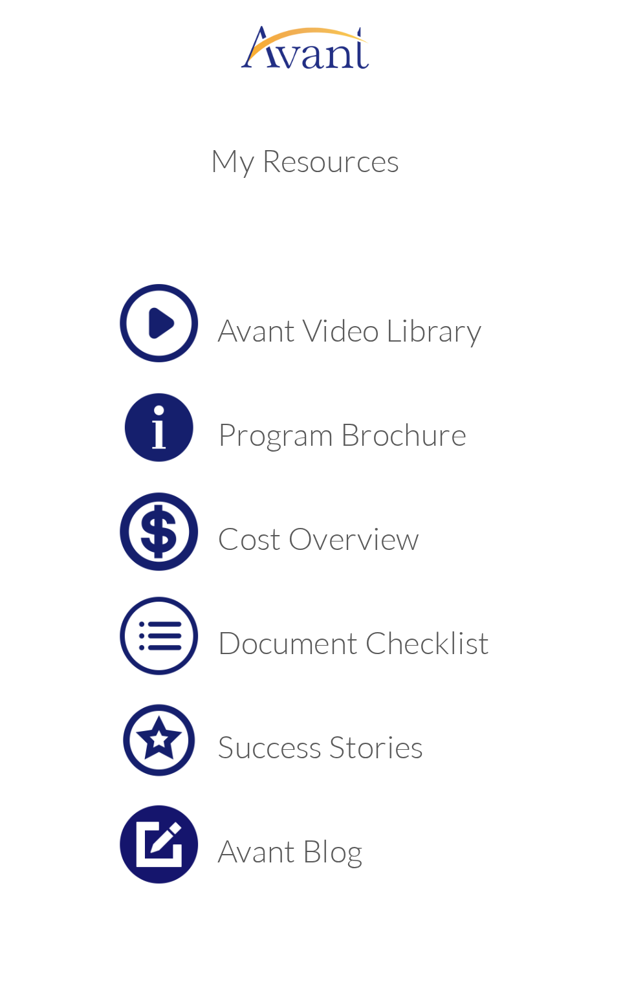
click at [333, 331] on td "Document Checklist" at bounding box center [341, 315] width 135 height 39
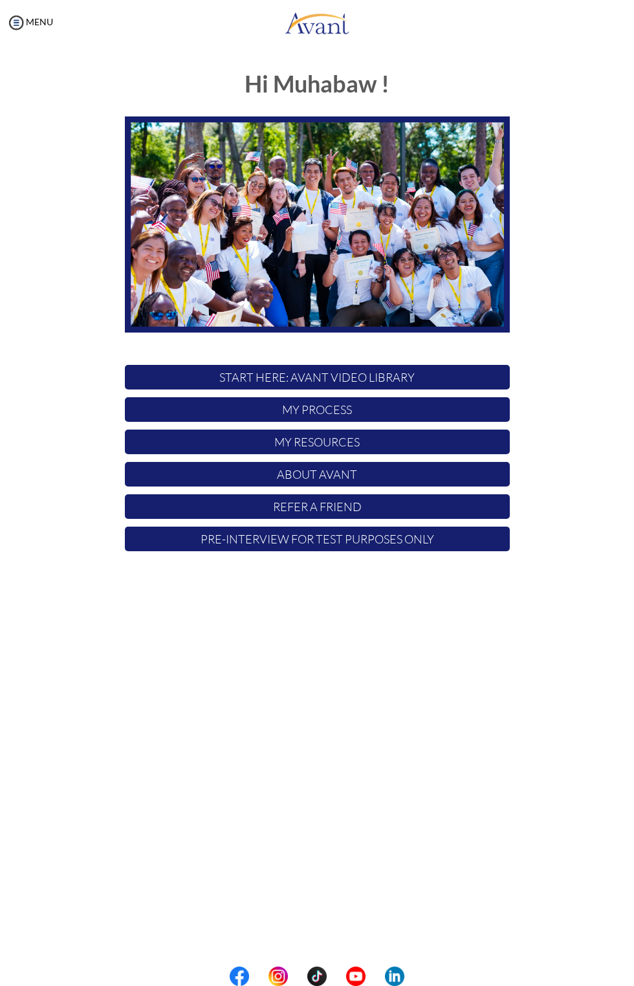
click at [294, 443] on p "My Resources" at bounding box center [317, 442] width 385 height 25
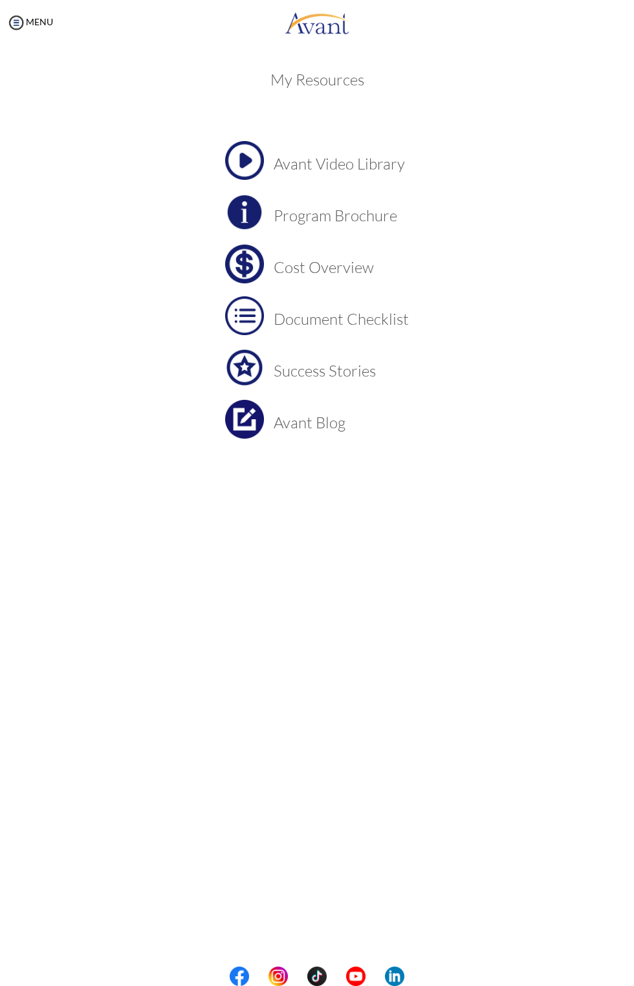
click at [314, 433] on td "Avant Blog" at bounding box center [341, 419] width 135 height 39
click at [338, 171] on h3 "Avant Video Library" at bounding box center [341, 163] width 135 height 17
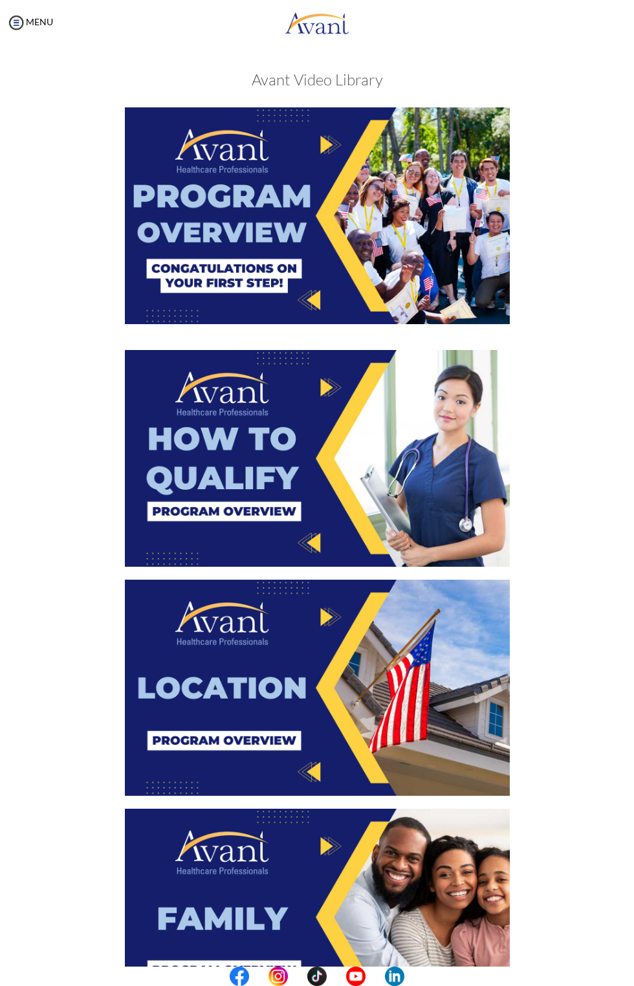
scroll to position [1526, 0]
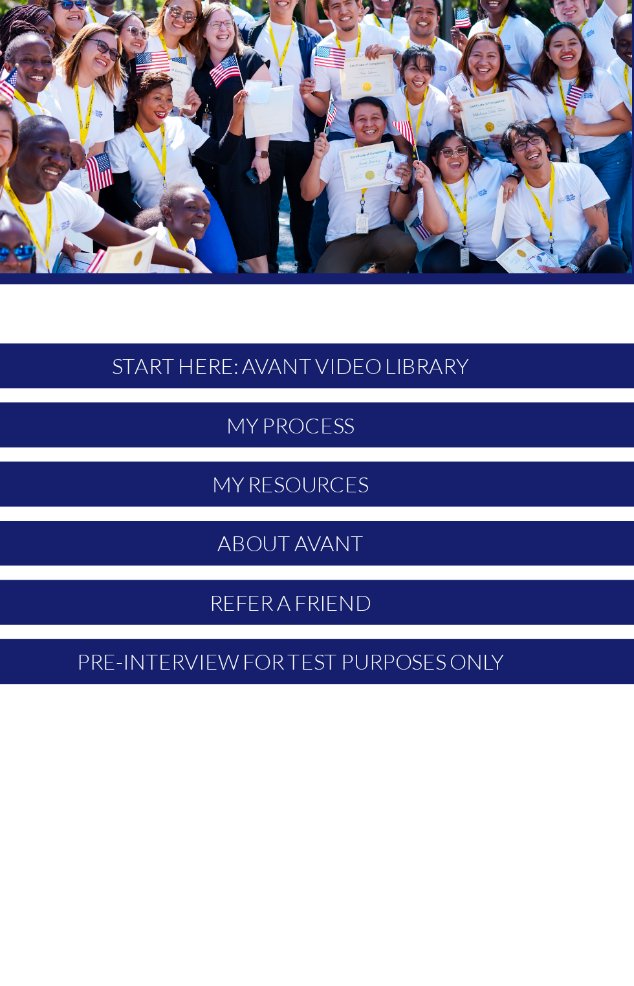
click at [404, 413] on p "My Process" at bounding box center [317, 409] width 385 height 25
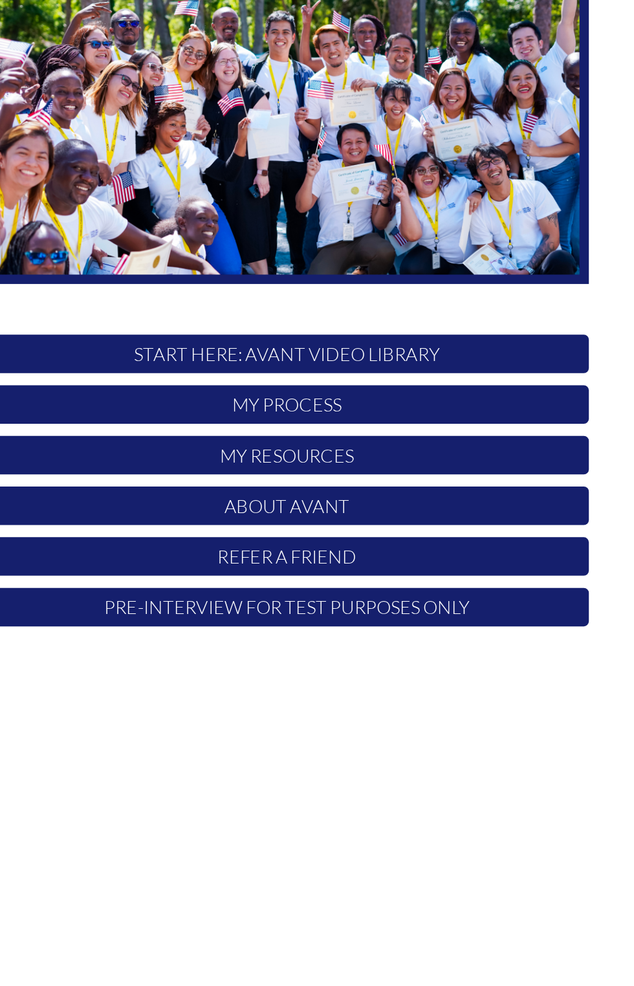
click at [428, 420] on p "My Process" at bounding box center [317, 409] width 385 height 25
